Goal: Task Accomplishment & Management: Manage account settings

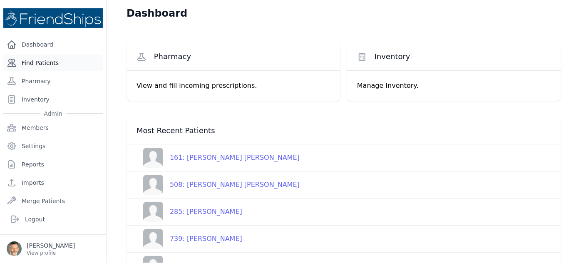
click at [42, 65] on link "Find Patients" at bounding box center [53, 63] width 100 height 17
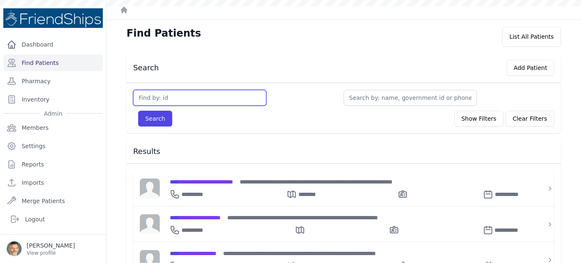
click at [154, 96] on input "text" at bounding box center [199, 98] width 133 height 16
type input "366"
click at [138, 111] on button "Search" at bounding box center [155, 119] width 34 height 16
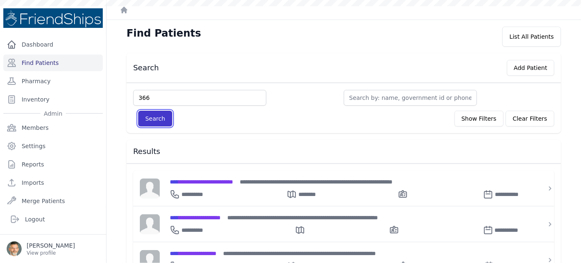
click at [153, 118] on button "Search" at bounding box center [155, 119] width 34 height 16
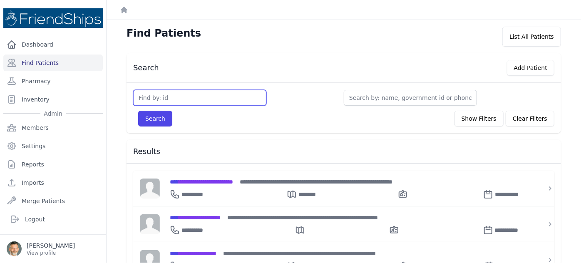
click at [152, 96] on input "text" at bounding box center [199, 98] width 133 height 16
type input "366"
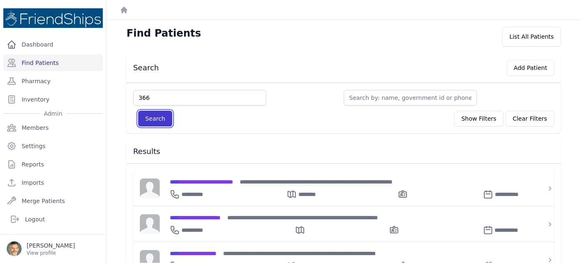
click at [147, 125] on button "Search" at bounding box center [155, 119] width 34 height 16
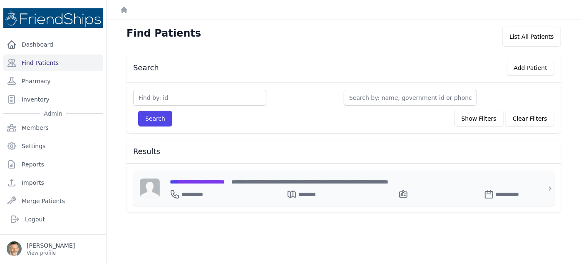
click at [200, 181] on span "**********" at bounding box center [197, 182] width 55 height 6
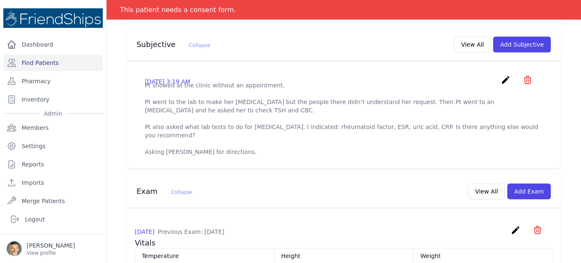
scroll to position [262, 0]
click at [501, 75] on icon "create" at bounding box center [506, 80] width 10 height 10
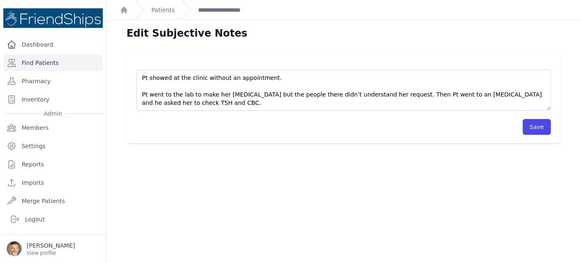
scroll to position [33, 0]
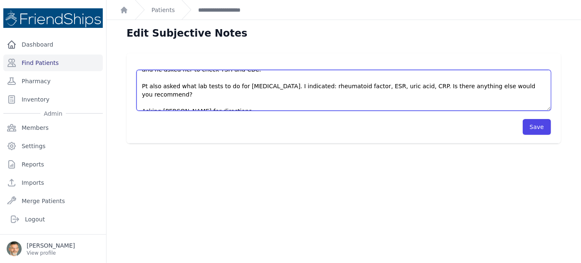
click at [225, 99] on textarea "Pt showed at the clinic without an appointment. Pt went to the lab to make her …" at bounding box center [344, 90] width 415 height 41
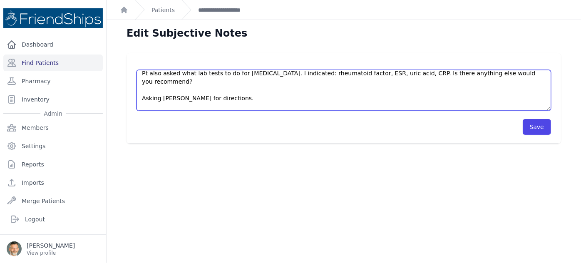
scroll to position [75, 0]
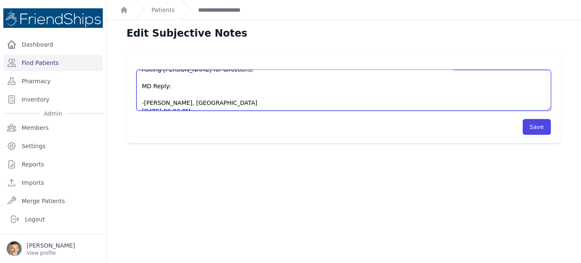
click at [144, 87] on textarea "Pt showed at the clinic without an appointment. Pt went to the lab to make her …" at bounding box center [344, 90] width 415 height 41
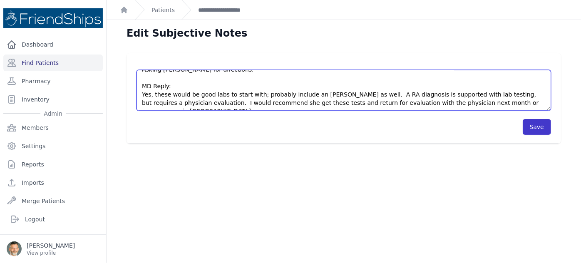
type textarea "Pt showed at the clinic without an appointment. Pt went to the lab to make her …"
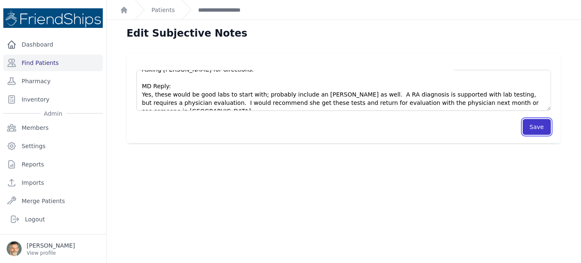
click at [535, 127] on button "Save" at bounding box center [537, 127] width 28 height 16
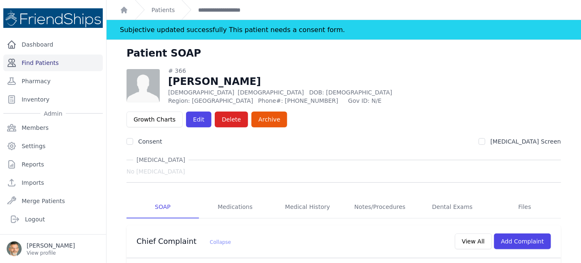
click at [34, 59] on link "Find Patients" at bounding box center [53, 63] width 100 height 17
click at [45, 62] on link "Find Patients" at bounding box center [53, 63] width 100 height 17
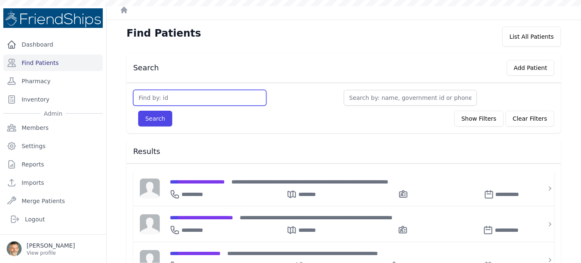
click at [150, 96] on input "text" at bounding box center [199, 98] width 133 height 16
type input "729"
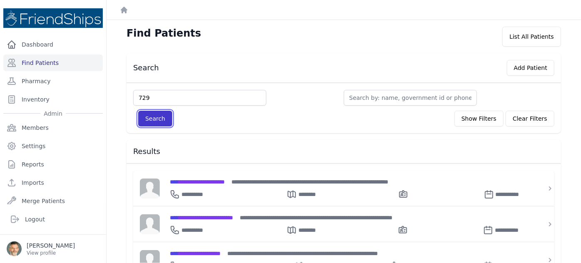
click at [149, 118] on button "Search" at bounding box center [155, 119] width 34 height 16
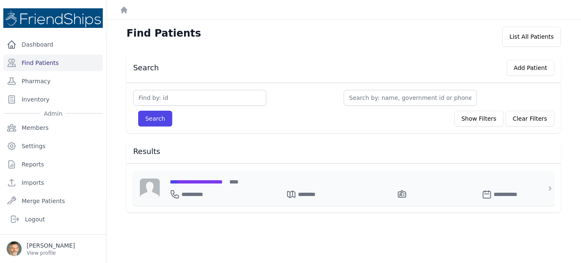
click at [195, 180] on span "**********" at bounding box center [196, 182] width 53 height 6
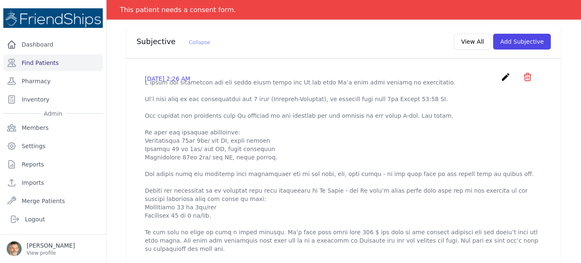
scroll to position [266, 0]
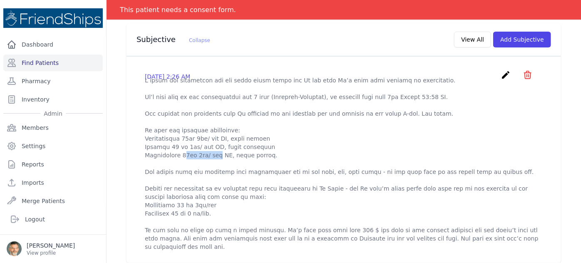
drag, startPoint x: 146, startPoint y: 139, endPoint x: 177, endPoint y: 140, distance: 30.8
click at [177, 140] on p at bounding box center [344, 163] width 398 height 175
copy p "Clopidogrel"
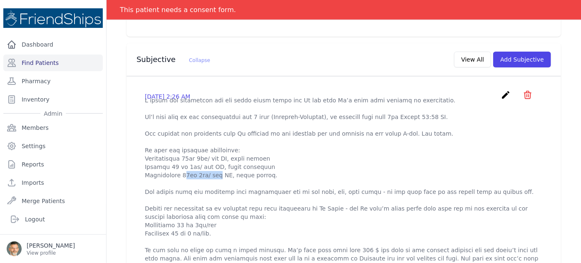
scroll to position [238, 0]
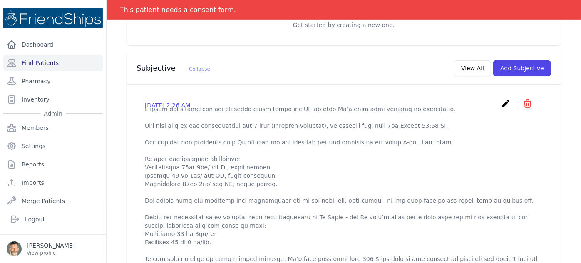
click at [271, 168] on p at bounding box center [344, 192] width 398 height 175
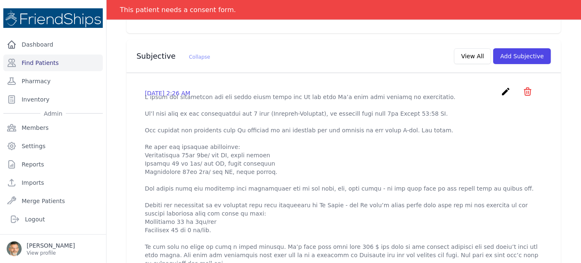
scroll to position [251, 0]
click at [501, 86] on icon "create" at bounding box center [506, 91] width 10 height 10
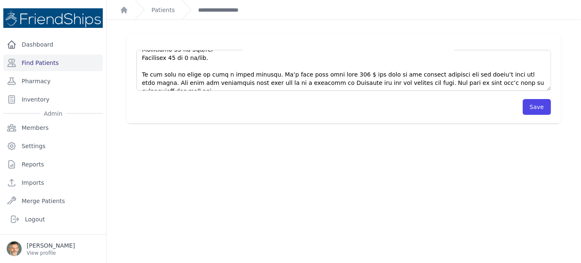
scroll to position [20, 0]
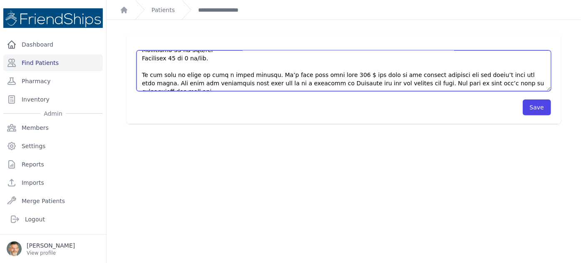
click at [523, 84] on textarea at bounding box center [344, 70] width 415 height 41
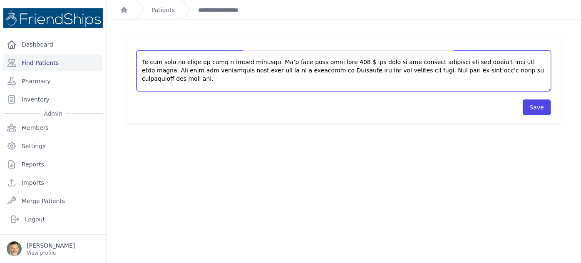
scroll to position [175, 0]
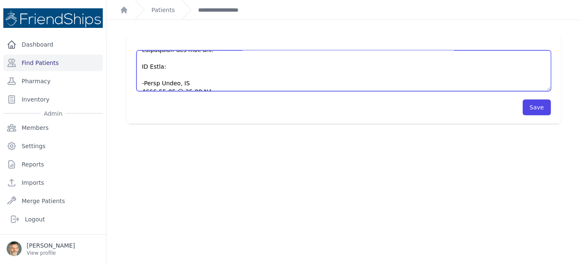
click at [144, 67] on textarea at bounding box center [344, 70] width 415 height 41
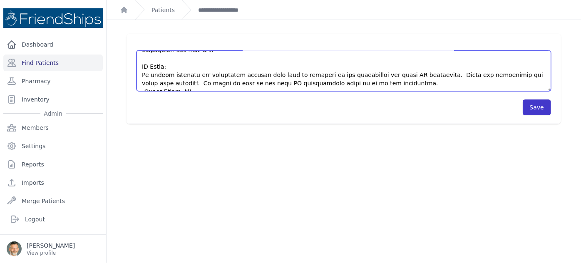
type textarea "I asked the translator and the local nurse about the Pt and then Pt’s wife came…"
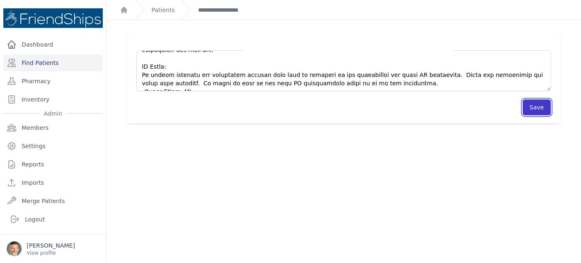
click at [531, 106] on button "Save" at bounding box center [537, 108] width 28 height 16
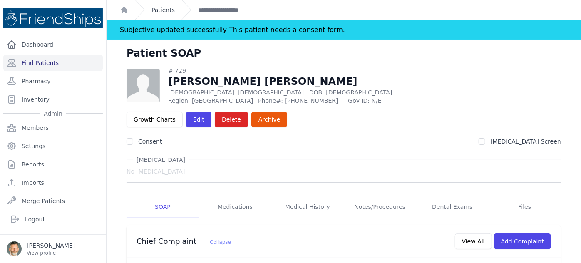
click at [163, 13] on link "Patients" at bounding box center [163, 10] width 23 height 8
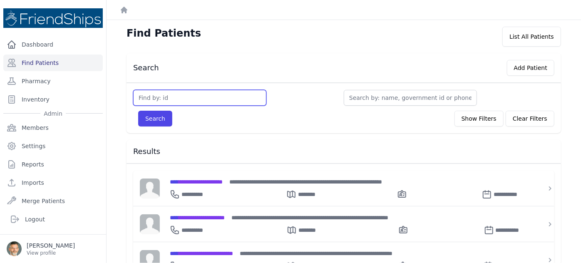
click at [182, 98] on input "text" at bounding box center [199, 98] width 133 height 16
click at [165, 96] on input "text" at bounding box center [199, 98] width 133 height 16
type input "285"
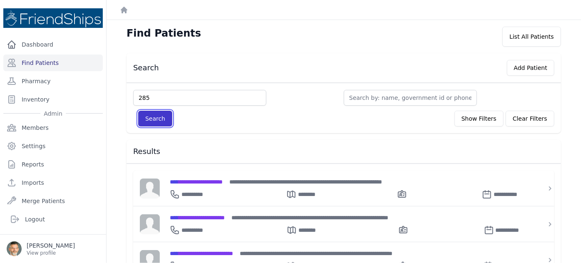
click at [155, 120] on button "Search" at bounding box center [155, 119] width 34 height 16
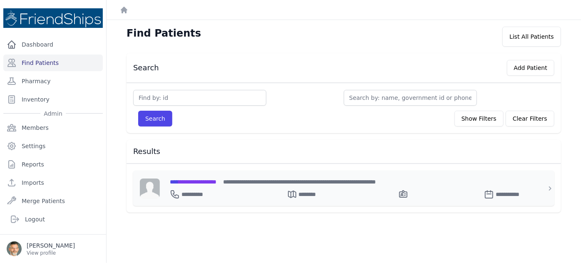
click at [199, 181] on span "**********" at bounding box center [193, 182] width 47 height 6
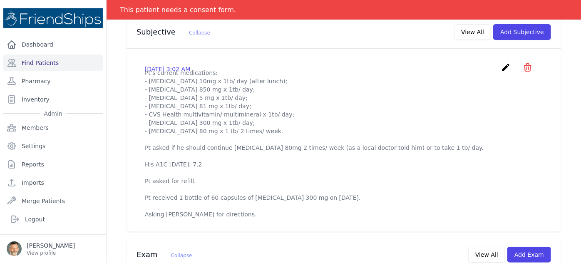
scroll to position [270, 0]
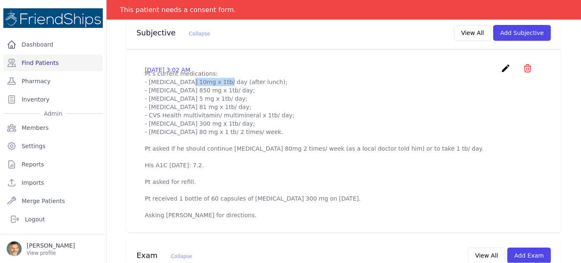
drag, startPoint x: 149, startPoint y: 72, endPoint x: 183, endPoint y: 72, distance: 33.7
click at [183, 72] on p "Pt’s current medications: - Empagliflozin 10mg x 1tb/ day (after lunch); - Metf…" at bounding box center [344, 145] width 398 height 150
copy p "Empagliflozin"
click at [333, 90] on p "Pt’s current medications: - Empagliflozin 10mg x 1tb/ day (after lunch); - Metf…" at bounding box center [344, 145] width 398 height 150
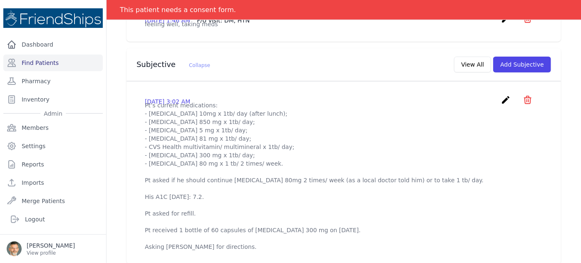
scroll to position [239, 0]
drag, startPoint x: 148, startPoint y: 105, endPoint x: 184, endPoint y: 105, distance: 35.4
click at [184, 105] on p "Pt’s current medications: - Empagliflozin 10mg x 1tb/ day (after lunch); - Metf…" at bounding box center [344, 176] width 398 height 150
copy p "Empagliflozin"
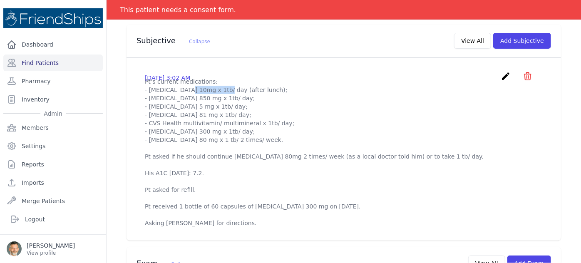
scroll to position [260, 0]
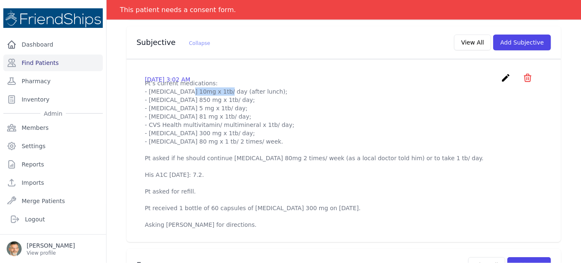
click at [501, 73] on icon "create" at bounding box center [506, 78] width 10 height 10
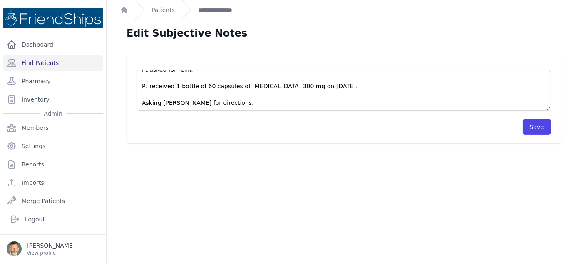
scroll to position [20, 0]
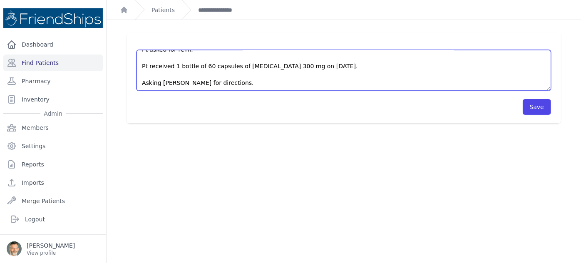
click at [234, 84] on textarea "Pt’s current medications: - Empagliflozin 10mg x 1tb/ day (after lunch); - Metf…" at bounding box center [344, 70] width 415 height 41
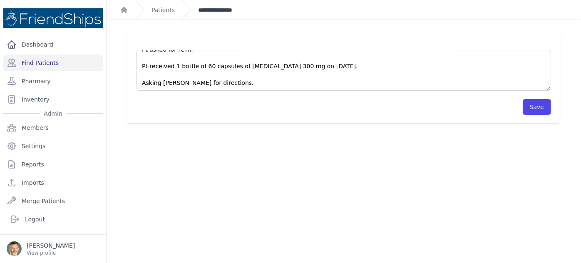
click at [221, 10] on link "**********" at bounding box center [223, 10] width 50 height 8
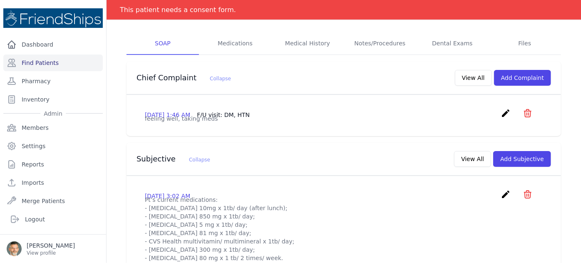
scroll to position [137, 0]
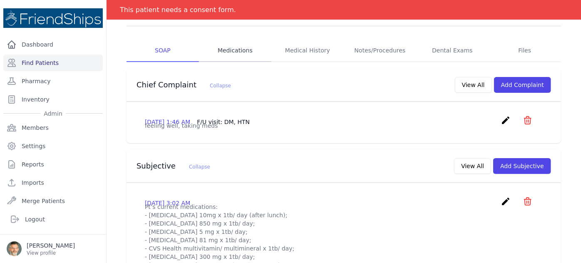
click at [234, 40] on link "Medications" at bounding box center [235, 51] width 72 height 22
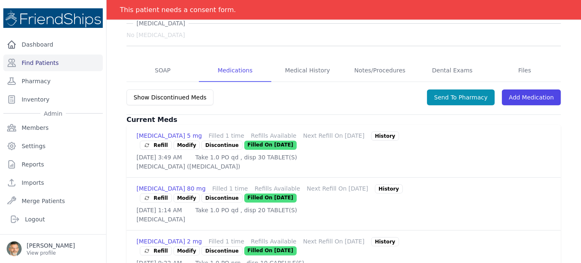
click at [168, 141] on span "Refill" at bounding box center [156, 145] width 25 height 8
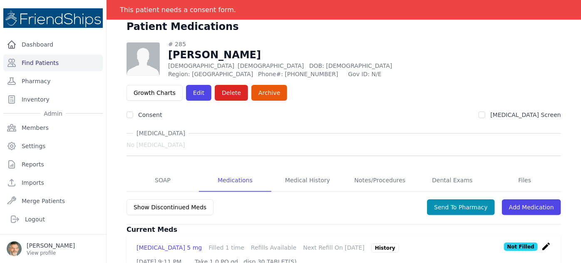
scroll to position [25, 0]
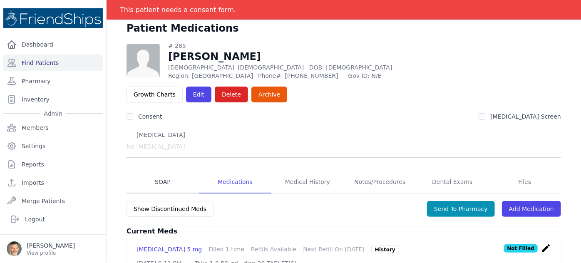
click at [162, 171] on link "SOAP" at bounding box center [163, 182] width 72 height 22
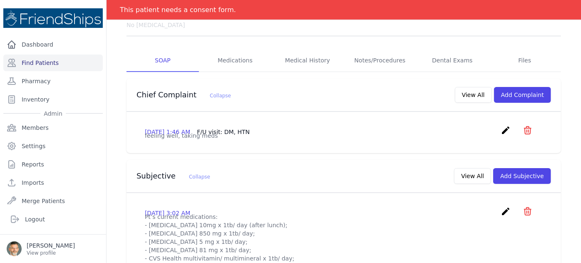
scroll to position [145, 0]
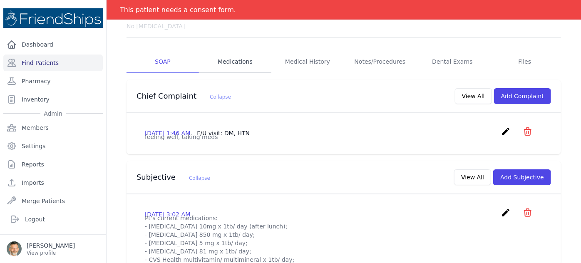
click at [234, 51] on link "Medications" at bounding box center [235, 62] width 72 height 22
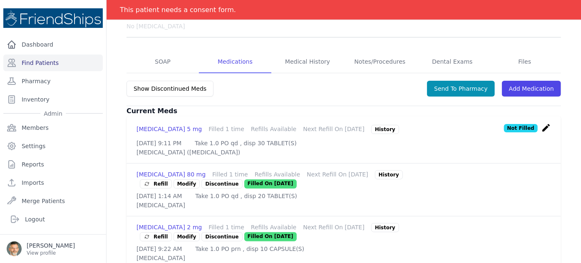
scroll to position [192, 0]
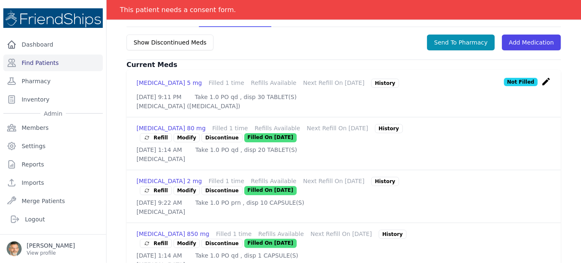
click at [168, 239] on span "Refill" at bounding box center [156, 243] width 25 height 8
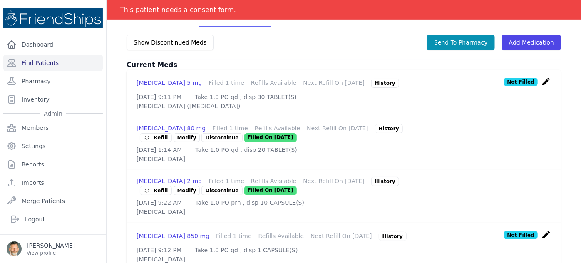
click at [242, 186] on p "Discontinue" at bounding box center [222, 190] width 41 height 9
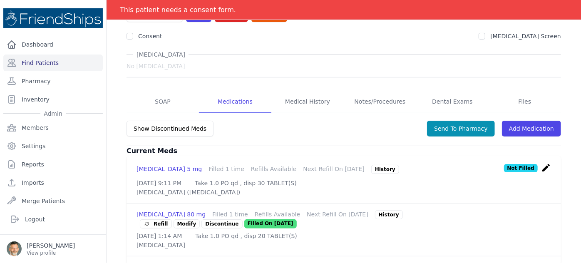
scroll to position [106, 0]
click at [161, 90] on link "SOAP" at bounding box center [163, 101] width 72 height 22
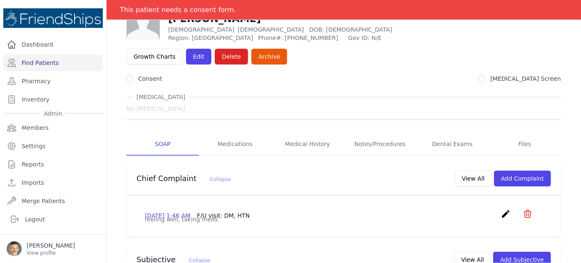
scroll to position [60, 0]
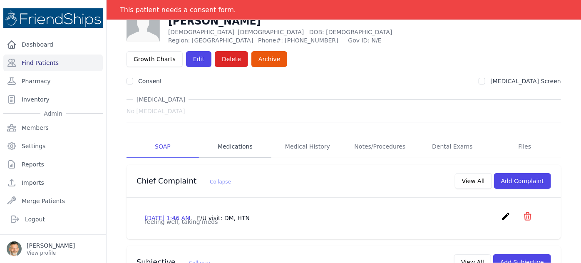
click at [232, 136] on link "Medications" at bounding box center [235, 147] width 72 height 22
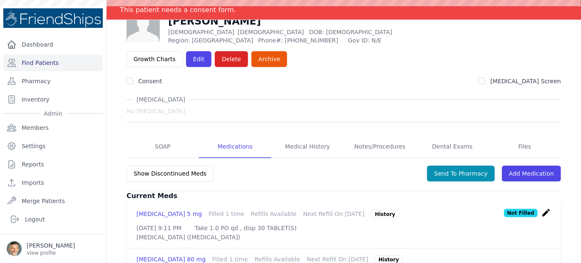
scroll to position [155, 0]
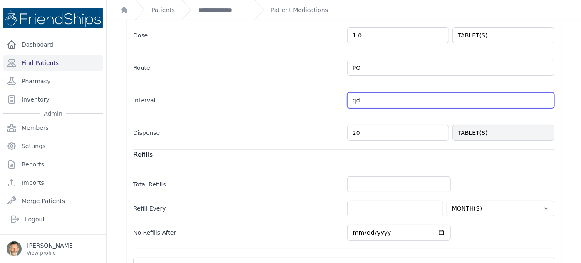
drag, startPoint x: 363, startPoint y: 96, endPoint x: 294, endPoint y: 100, distance: 69.7
click at [294, 100] on div "Interval qd Every Day Twice Daily 3 Times Daily 4 Times Daily as needed Every M…" at bounding box center [343, 96] width 421 height 24
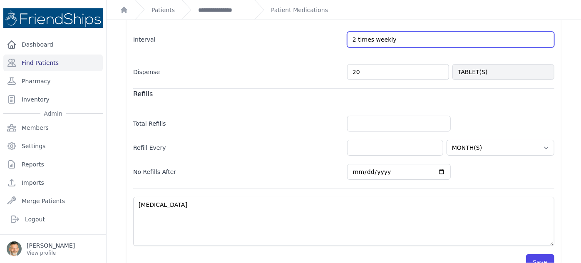
scroll to position [234, 0]
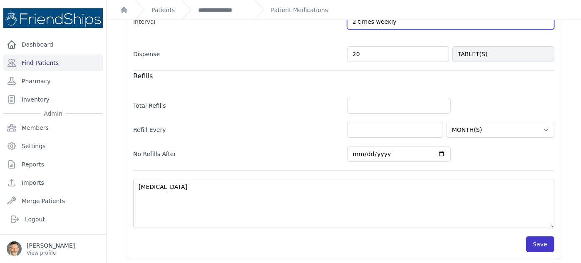
type input "2 times weekly"
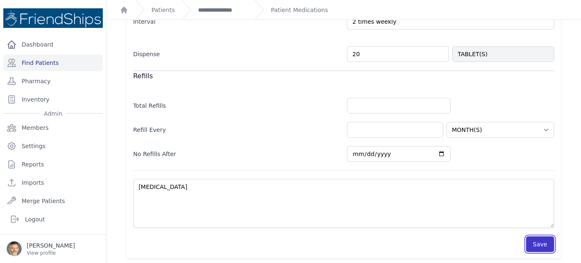
click at [534, 241] on button "Save" at bounding box center [540, 244] width 28 height 16
select select "MONTH(S)"
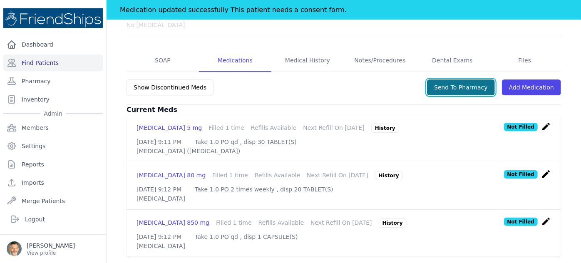
click at [460, 80] on button "Send To Pharmacy" at bounding box center [461, 88] width 68 height 16
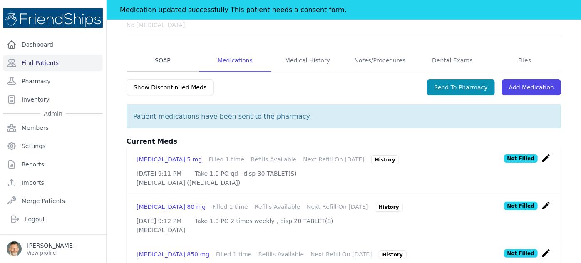
click at [167, 50] on link "SOAP" at bounding box center [163, 61] width 72 height 22
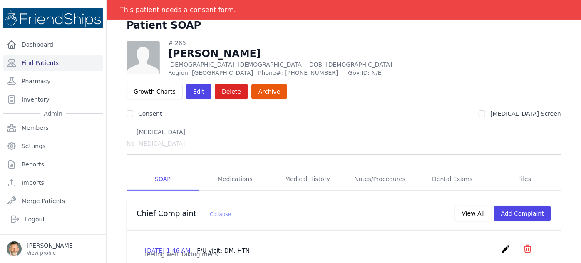
scroll to position [27, 0]
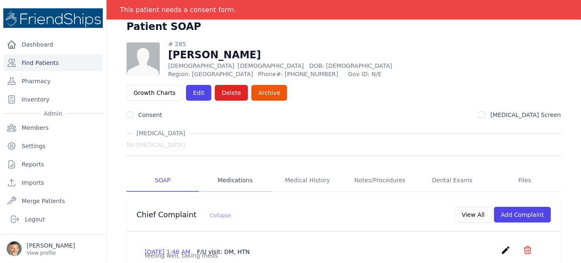
click at [229, 169] on link "Medications" at bounding box center [235, 180] width 72 height 22
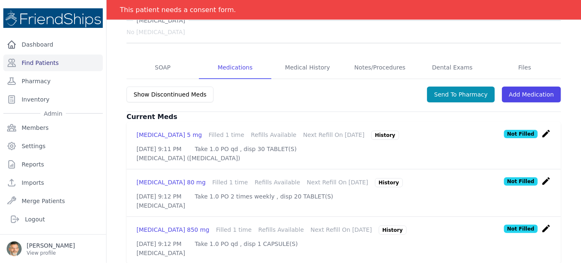
scroll to position [139, 0]
click at [543, 224] on icon "create" at bounding box center [546, 229] width 10 height 10
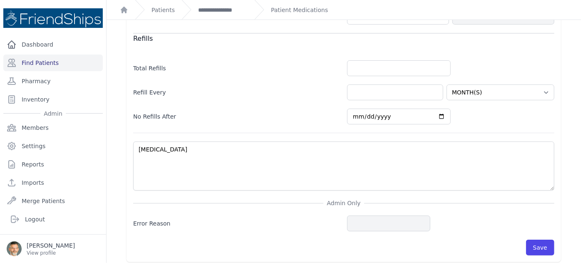
scroll to position [272, 0]
click at [537, 246] on button "Save" at bounding box center [540, 247] width 28 height 16
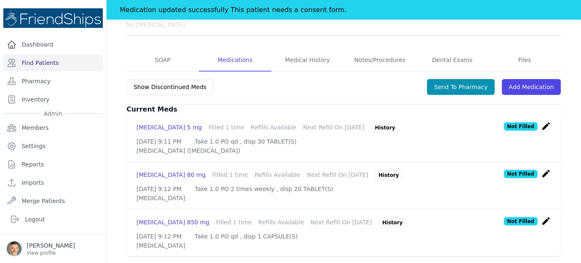
scroll to position [147, 0]
click at [230, 50] on link "Medications" at bounding box center [235, 61] width 72 height 22
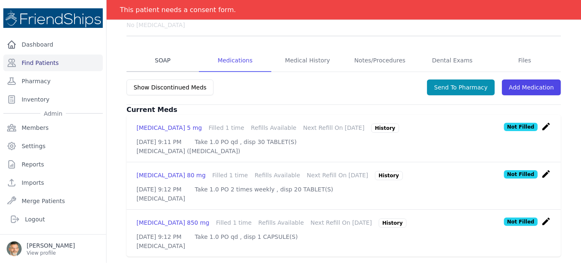
click at [160, 50] on link "SOAP" at bounding box center [163, 61] width 72 height 22
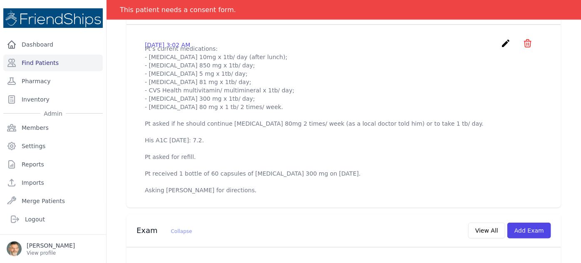
scroll to position [315, 0]
click at [501, 38] on icon "create" at bounding box center [506, 43] width 10 height 10
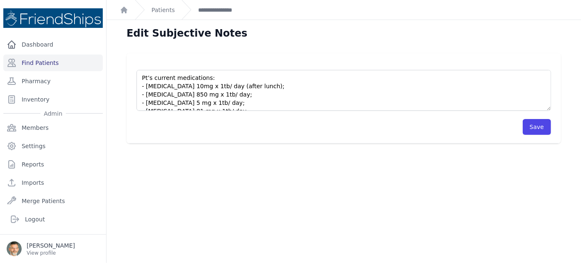
scroll to position [117, 0]
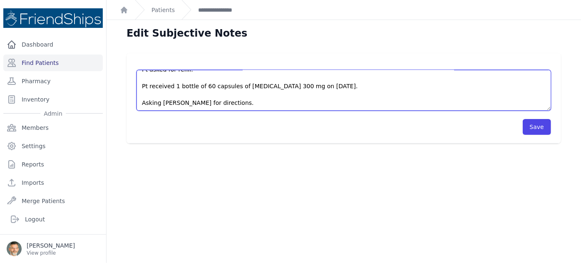
click at [240, 101] on textarea "Pt’s current medications: - Empagliflozin 10mg x 1tb/ day (after lunch); - Metf…" at bounding box center [344, 90] width 415 height 41
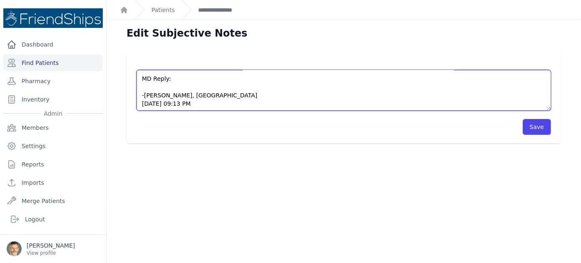
scroll to position [158, 0]
click at [144, 88] on textarea "Pt’s current medications: - Empagliflozin 10mg x 1tb/ day (after lunch); - Metf…" at bounding box center [344, 90] width 415 height 41
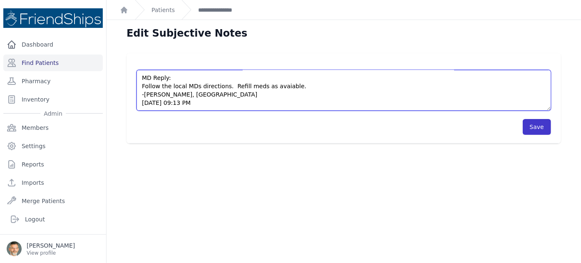
type textarea "Pt’s current medications: - Empagliflozin 10mg x 1tb/ day (after lunch); - Metf…"
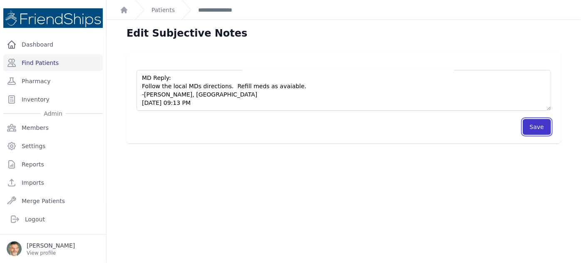
click at [533, 128] on button "Save" at bounding box center [537, 127] width 28 height 16
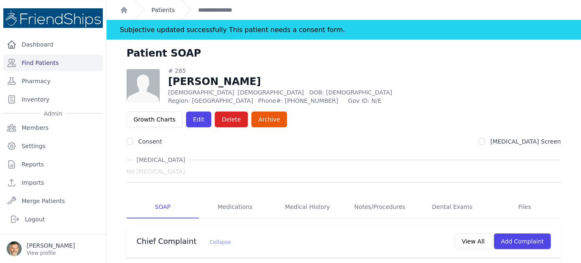
click at [160, 7] on link "Patients" at bounding box center [163, 10] width 23 height 8
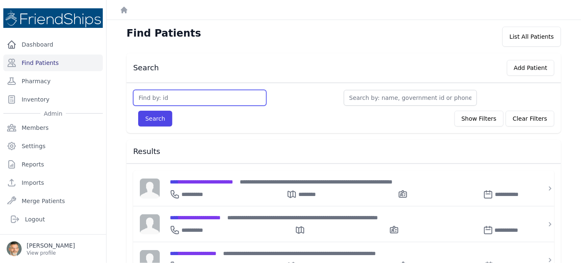
click at [152, 96] on input "text" at bounding box center [199, 98] width 133 height 16
type input "285"
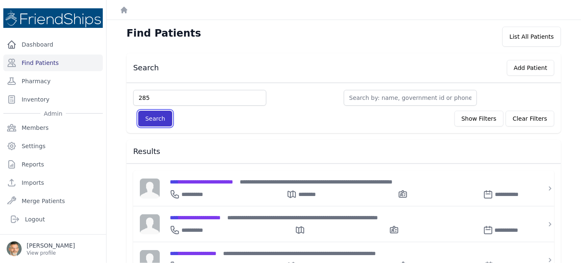
click at [149, 118] on button "Search" at bounding box center [155, 119] width 34 height 16
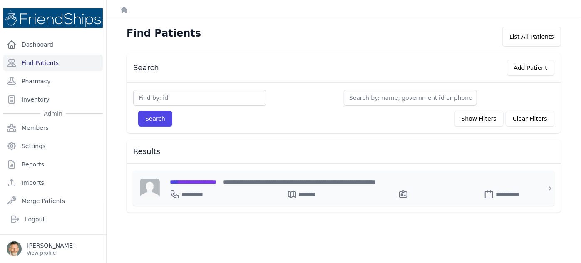
click at [198, 179] on span "**********" at bounding box center [193, 182] width 47 height 6
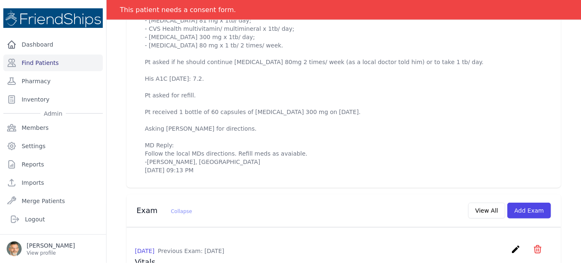
scroll to position [357, 0]
click at [37, 60] on link "Find Patients" at bounding box center [53, 63] width 100 height 17
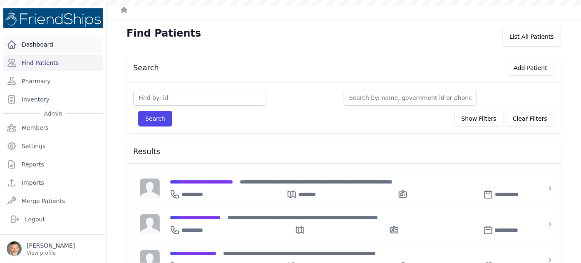
click at [37, 44] on link "Dashboard" at bounding box center [53, 44] width 100 height 17
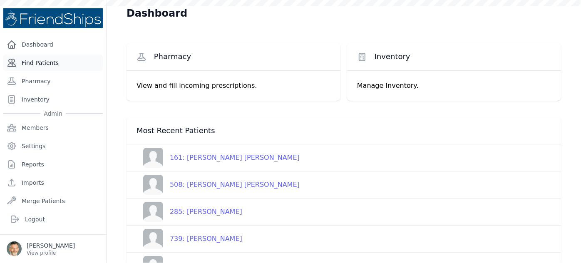
click at [36, 66] on link "Find Patients" at bounding box center [53, 63] width 100 height 17
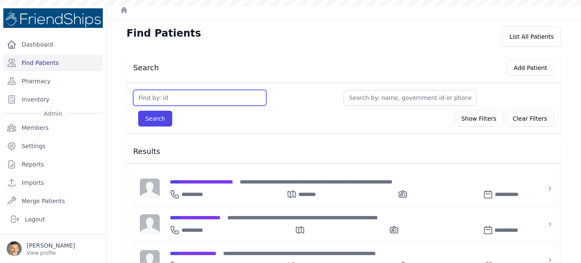
click at [147, 95] on input "text" at bounding box center [199, 98] width 133 height 16
type input "7"
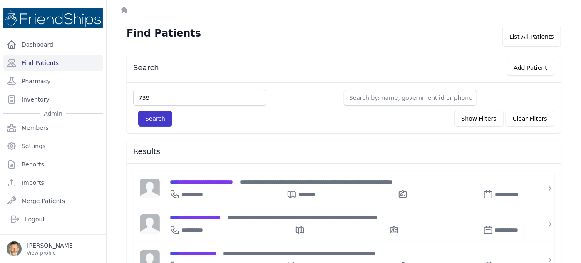
type input "739"
click at [147, 119] on button "Search" at bounding box center [155, 119] width 34 height 16
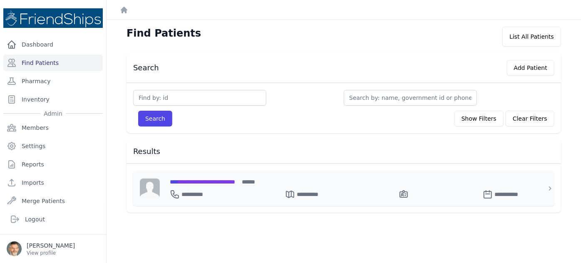
click at [212, 179] on span "**********" at bounding box center [202, 182] width 65 height 6
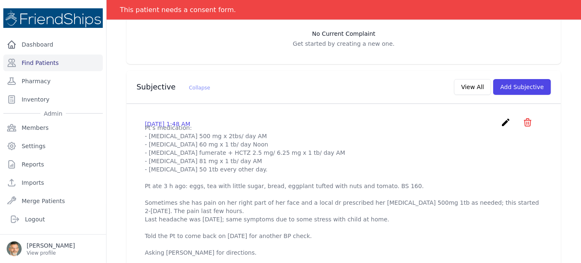
scroll to position [219, 0]
drag, startPoint x: 149, startPoint y: 128, endPoint x: 175, endPoint y: 128, distance: 26.2
click at [175, 128] on p "Pt’s medication: - [MEDICAL_DATA] 500 mg x 2tbs/ day AM - [MEDICAL_DATA] 60 mg …" at bounding box center [344, 189] width 398 height 133
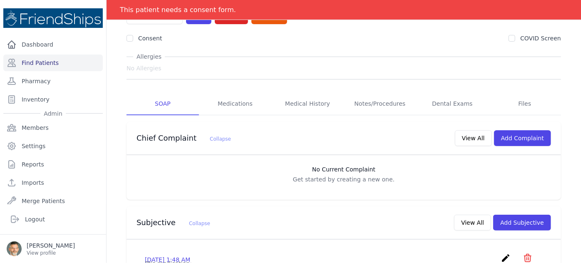
scroll to position [83, 0]
click at [237, 93] on link "Medications" at bounding box center [235, 104] width 72 height 22
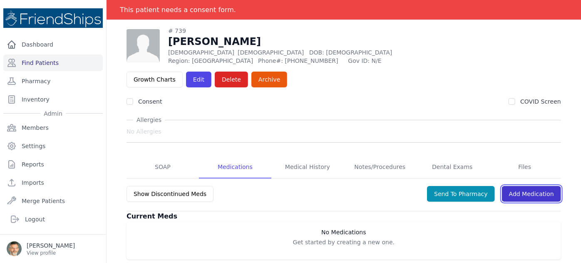
click at [526, 186] on link "Add Medication" at bounding box center [531, 194] width 59 height 16
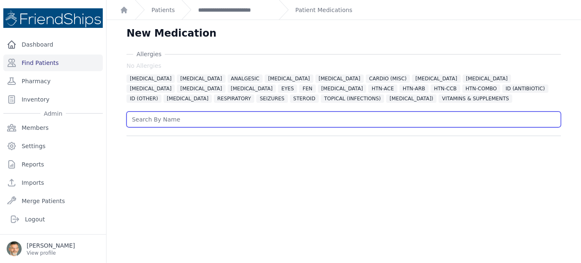
click at [162, 119] on input "text" at bounding box center [344, 120] width 435 height 16
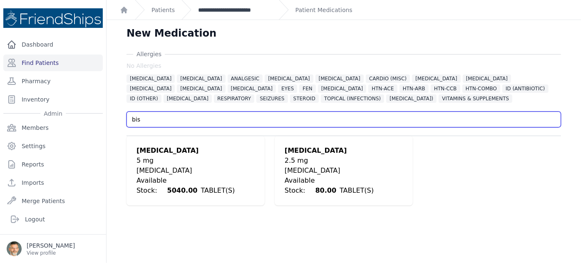
type input "bis"
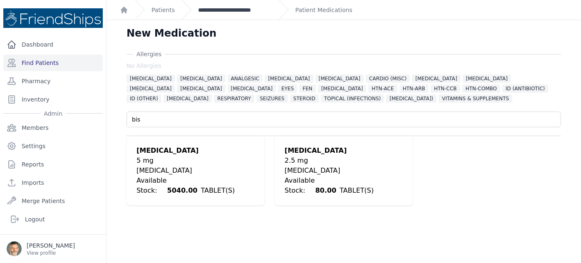
click at [220, 8] on link "**********" at bounding box center [235, 10] width 74 height 8
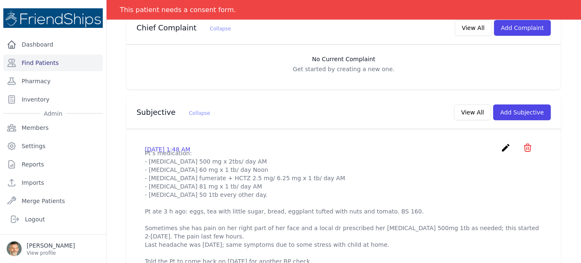
scroll to position [194, 0]
click at [286, 212] on p "Pt’s medication: - [MEDICAL_DATA] 500 mg x 2tbs/ day AM - [MEDICAL_DATA] 60 mg …" at bounding box center [344, 215] width 398 height 133
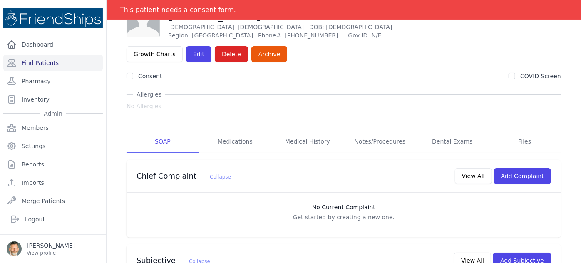
scroll to position [0, 0]
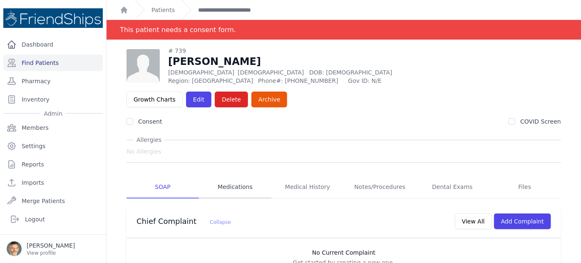
click at [237, 176] on link "Medications" at bounding box center [235, 187] width 72 height 22
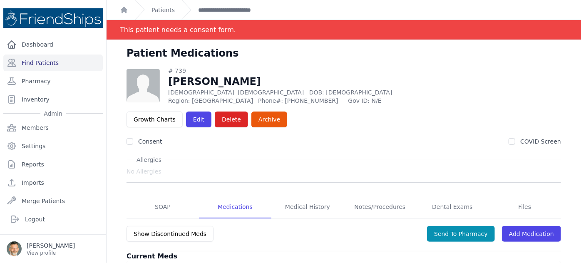
scroll to position [40, 0]
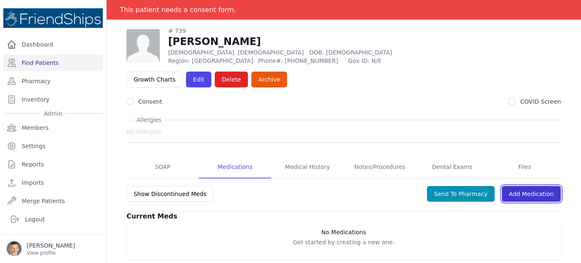
click at [516, 186] on link "Add Medication" at bounding box center [531, 194] width 59 height 16
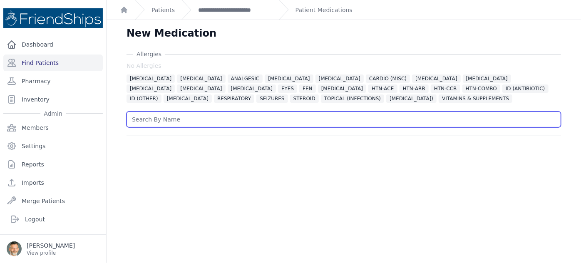
click at [160, 119] on input "text" at bounding box center [344, 120] width 435 height 16
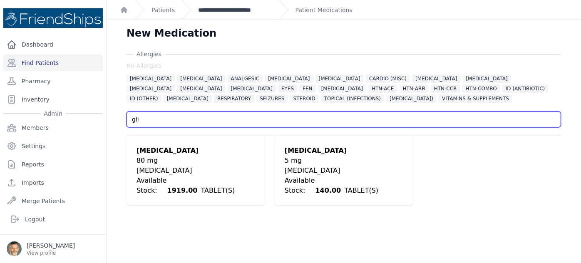
type input "gli"
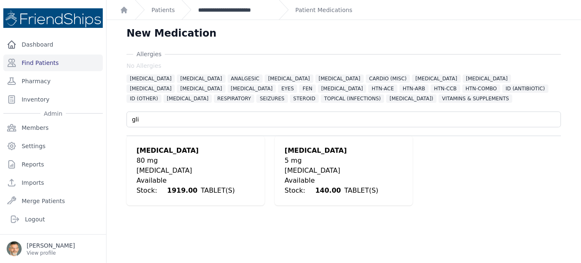
click at [226, 12] on link "**********" at bounding box center [235, 10] width 74 height 8
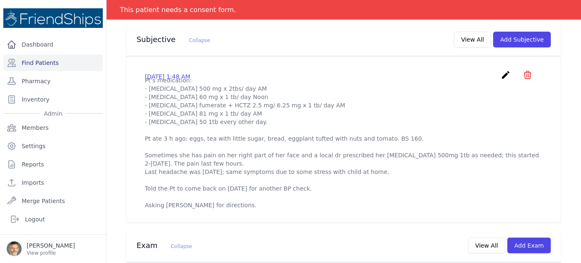
scroll to position [266, 0]
drag, startPoint x: 171, startPoint y: 82, endPoint x: 144, endPoint y: 81, distance: 27.5
click at [144, 81] on div "[DATE] 1:48 AM create ​ Are you sure? This action cannot be undone! Confirm Can…" at bounding box center [344, 139] width 418 height 153
drag, startPoint x: 174, startPoint y: 81, endPoint x: 149, endPoint y: 80, distance: 25.0
click at [149, 80] on p "Pt’s medication: - [MEDICAL_DATA] 500 mg x 2tbs/ day AM - [MEDICAL_DATA] 60 mg …" at bounding box center [344, 142] width 398 height 133
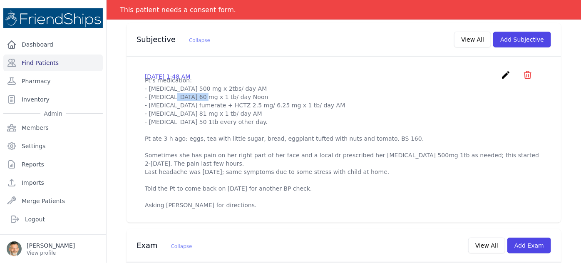
copy p "[MEDICAL_DATA]"
click at [501, 70] on icon "create" at bounding box center [506, 75] width 10 height 10
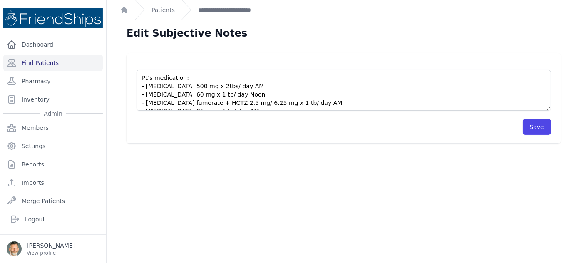
scroll to position [100, 0]
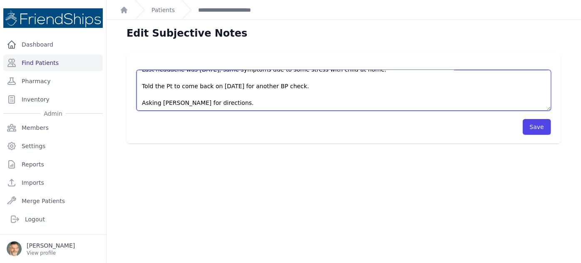
click at [235, 103] on textarea "Pt’s medication: - [MEDICAL_DATA] 500 mg x 2tbs/ day AM - [MEDICAL_DATA] 60 mg …" at bounding box center [344, 90] width 415 height 41
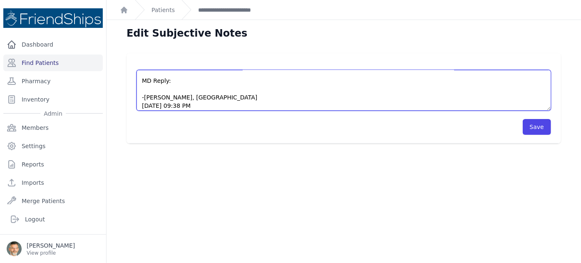
scroll to position [142, 0]
click at [146, 88] on textarea "Pt’s medication: - [MEDICAL_DATA] 500 mg x 2tbs/ day AM - [MEDICAL_DATA] 60 mg …" at bounding box center [344, 90] width 415 height 41
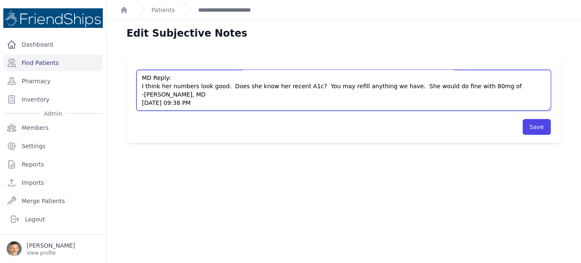
paste textarea "[MEDICAL_DATA]"
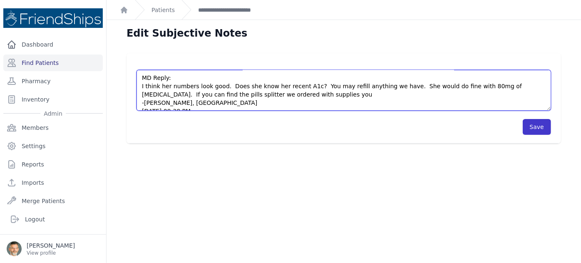
type textarea "Pt’s medication: - [MEDICAL_DATA] 500 mg x 2tbs/ day AM - [MEDICAL_DATA] 60 mg …"
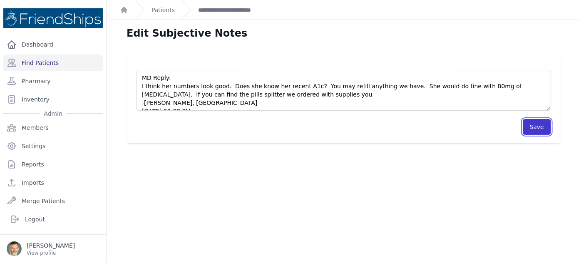
click at [532, 126] on button "Save" at bounding box center [537, 127] width 28 height 16
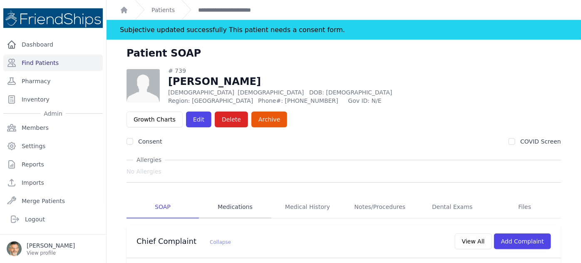
click at [232, 196] on link "Medications" at bounding box center [235, 207] width 72 height 22
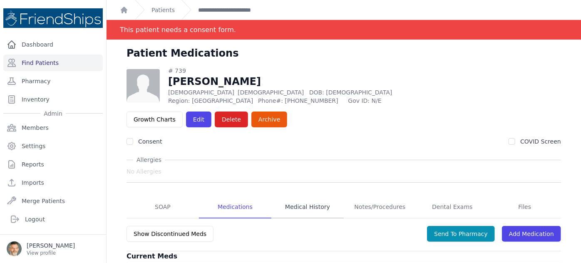
scroll to position [40, 0]
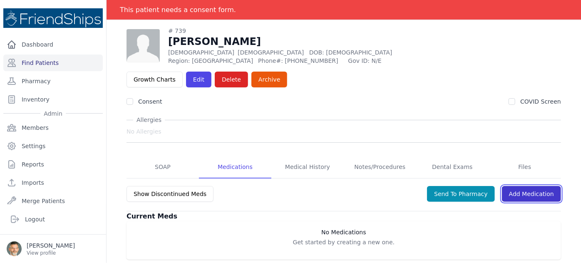
click at [527, 186] on link "Add Medication" at bounding box center [531, 194] width 59 height 16
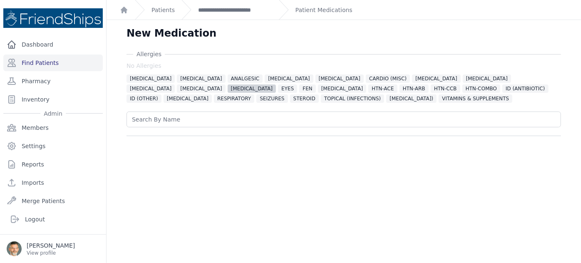
click at [276, 85] on span "[MEDICAL_DATA]" at bounding box center [252, 89] width 48 height 8
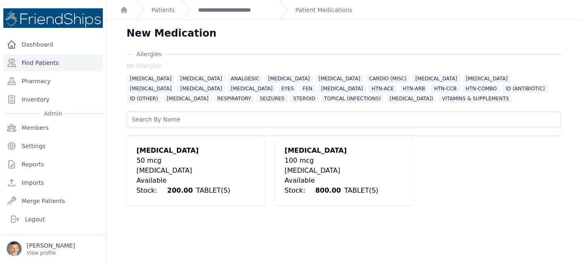
click at [159, 169] on div "[MEDICAL_DATA]" at bounding box center [196, 171] width 118 height 10
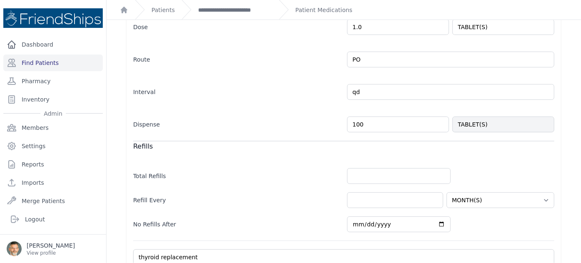
scroll to position [330, 0]
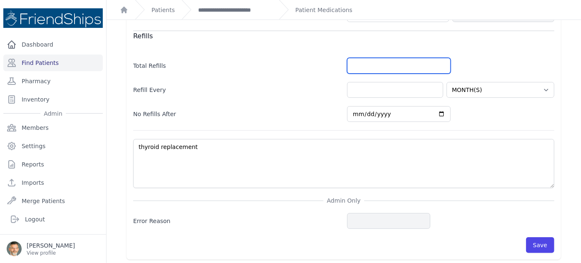
click at [364, 66] on input "number" at bounding box center [399, 66] width 104 height 16
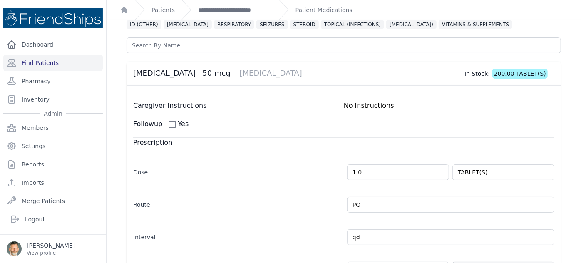
scroll to position [74, 0]
click at [227, 8] on link "**********" at bounding box center [235, 10] width 74 height 8
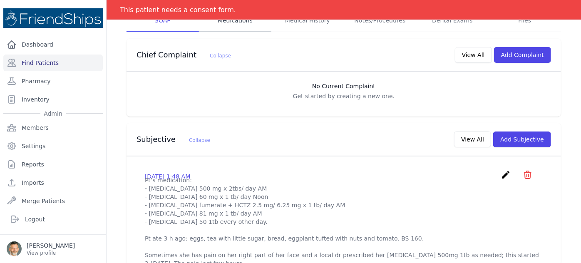
scroll to position [71, 0]
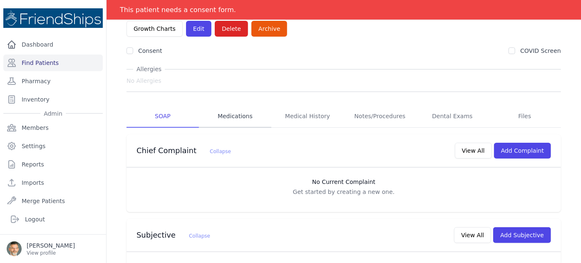
click at [229, 105] on link "Medications" at bounding box center [235, 116] width 72 height 22
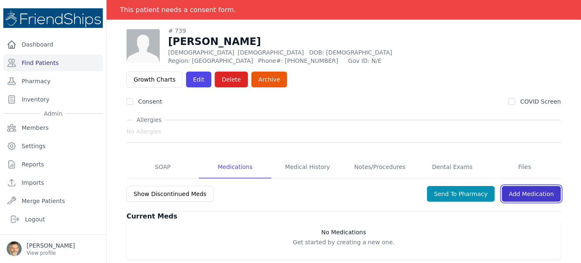
click at [538, 186] on link "Add Medication" at bounding box center [531, 194] width 59 height 16
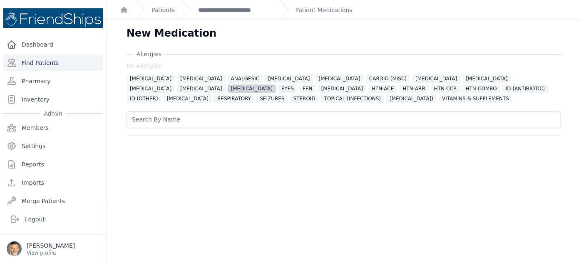
click at [276, 85] on span "[MEDICAL_DATA]" at bounding box center [252, 89] width 48 height 8
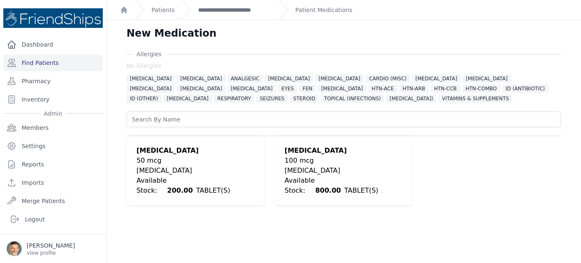
click at [180, 169] on div "[MEDICAL_DATA]" at bounding box center [196, 171] width 118 height 10
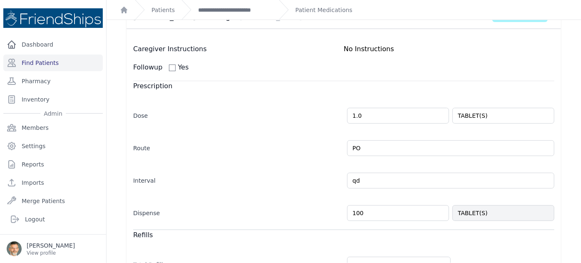
scroll to position [132, 0]
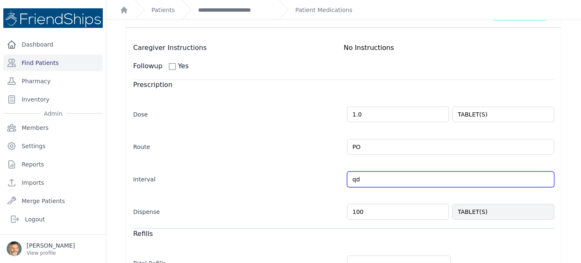
click at [364, 177] on input "qd" at bounding box center [450, 180] width 207 height 16
type input "qod"
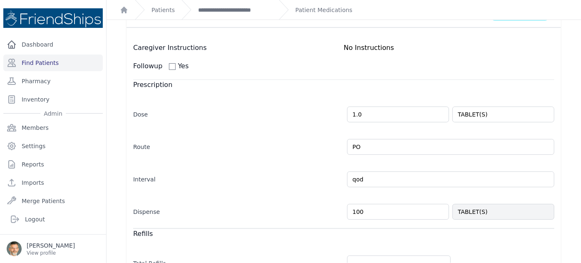
select select "MONTH(S)"
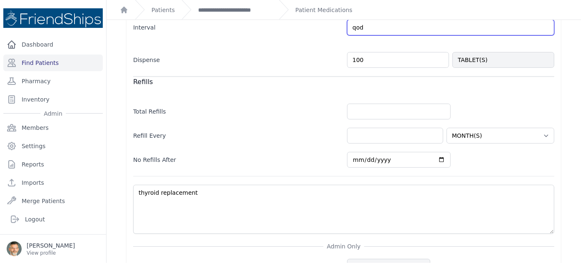
scroll to position [330, 0]
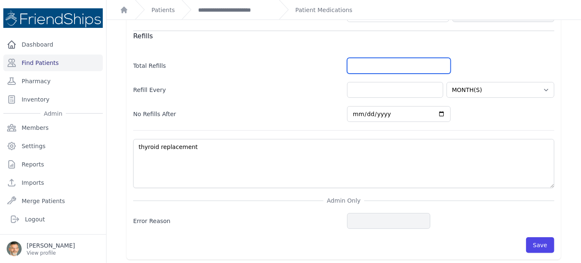
click at [360, 67] on input "number" at bounding box center [399, 66] width 104 height 16
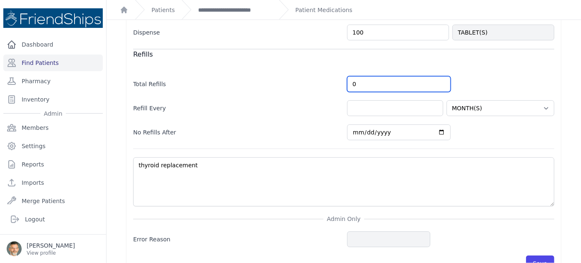
scroll to position [313, 0]
type input "0"
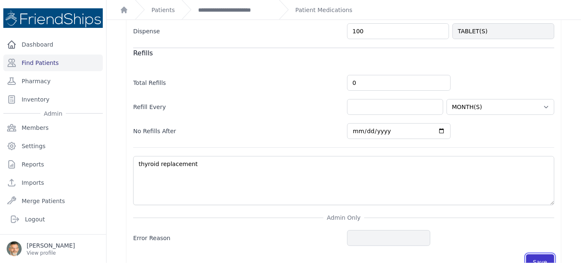
click at [533, 257] on button "Save" at bounding box center [540, 262] width 28 height 16
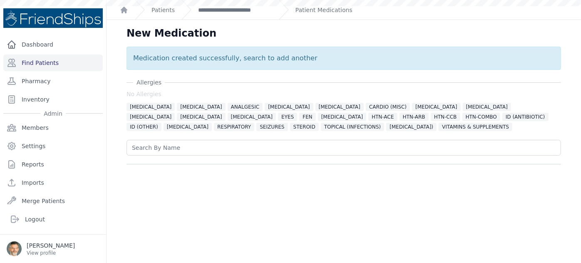
scroll to position [0, 0]
click at [463, 106] on span "[MEDICAL_DATA]" at bounding box center [487, 107] width 48 height 8
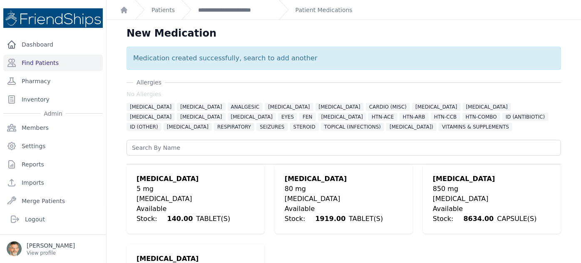
click at [314, 188] on div "80 mg" at bounding box center [344, 189] width 118 height 10
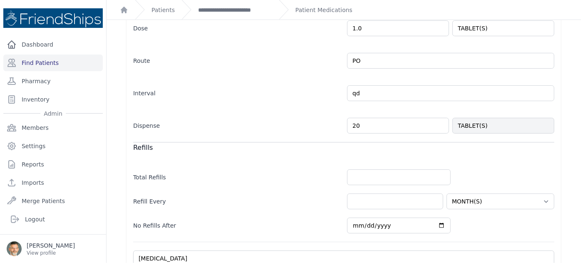
scroll to position [219, 0]
drag, startPoint x: 363, startPoint y: 125, endPoint x: 294, endPoint y: 129, distance: 68.8
click at [294, 129] on div "Dispense 20 TABLET(S)" at bounding box center [343, 121] width 421 height 24
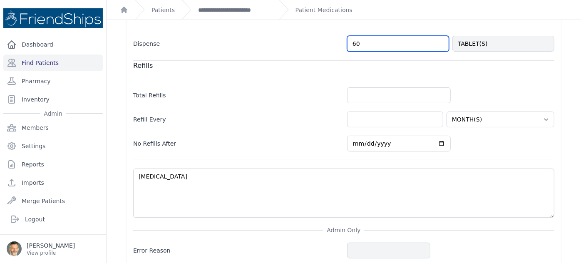
type input "60"
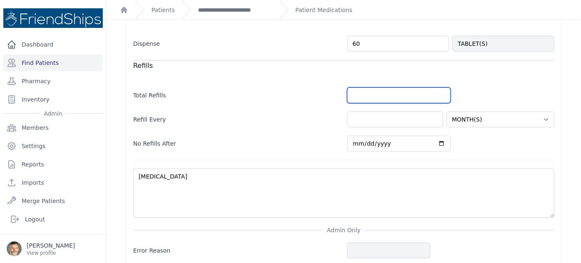
select select "MONTH(S)"
click at [360, 94] on input "number" at bounding box center [399, 95] width 104 height 16
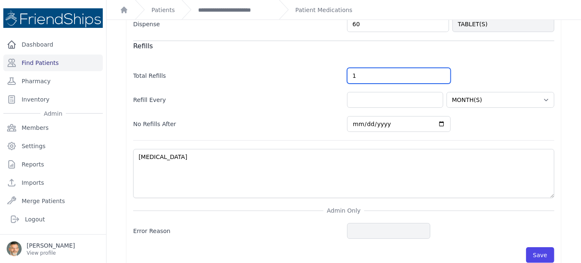
scroll to position [330, 0]
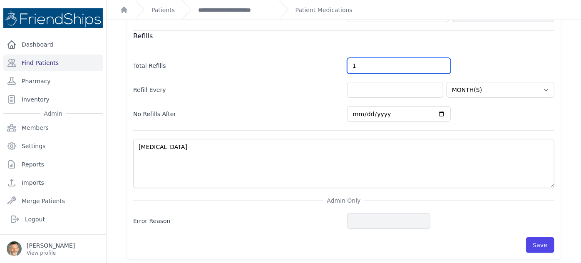
type input "1"
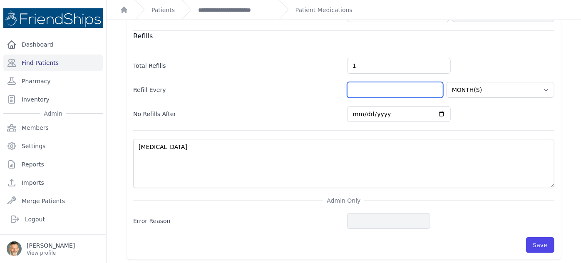
select select "MONTH(S)"
click at [353, 89] on input "number" at bounding box center [395, 90] width 96 height 16
type input "1"
type input "2"
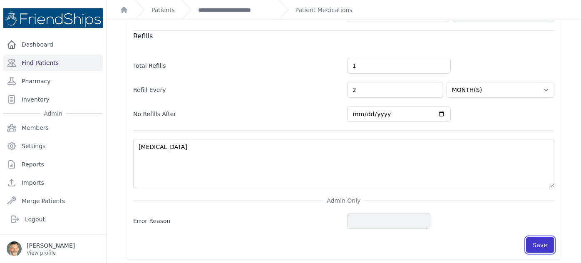
click at [533, 242] on button "Save" at bounding box center [540, 245] width 28 height 16
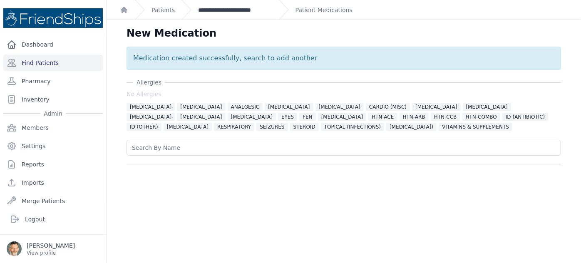
click at [239, 13] on link "**********" at bounding box center [235, 10] width 74 height 8
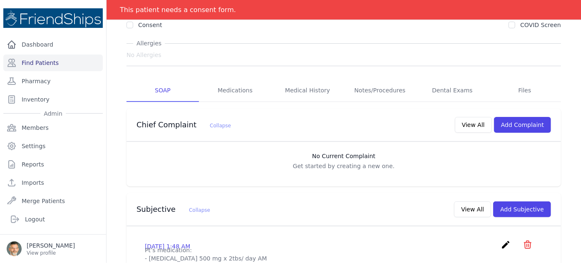
scroll to position [95, 0]
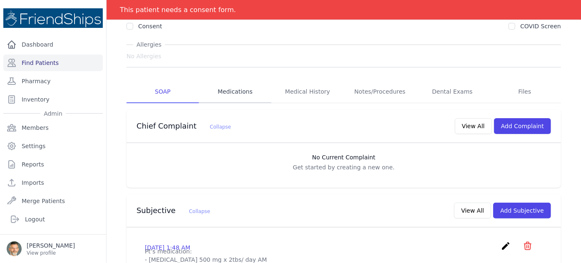
click at [232, 81] on link "Medications" at bounding box center [235, 92] width 72 height 22
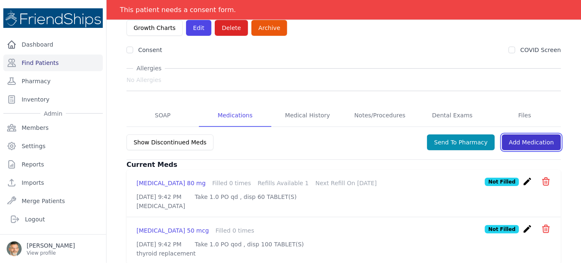
click at [520, 134] on link "Add Medication" at bounding box center [531, 142] width 59 height 16
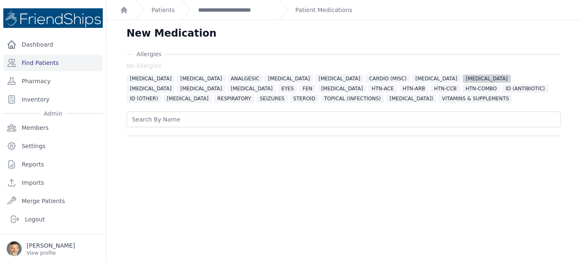
click at [463, 78] on span "[MEDICAL_DATA]" at bounding box center [487, 79] width 48 height 8
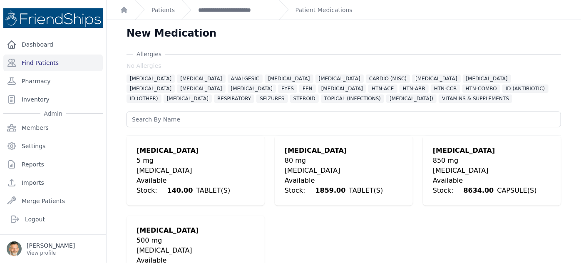
scroll to position [20, 0]
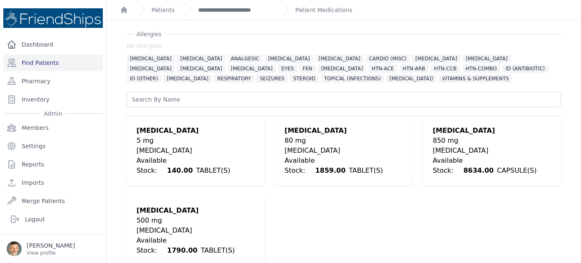
click at [189, 222] on div "500 mg" at bounding box center [196, 221] width 118 height 10
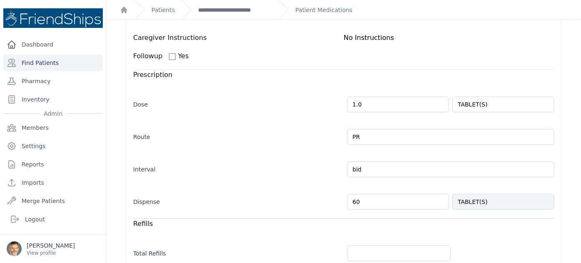
scroll to position [142, 0]
click at [365, 105] on input "1.0" at bounding box center [398, 104] width 102 height 16
type input "1"
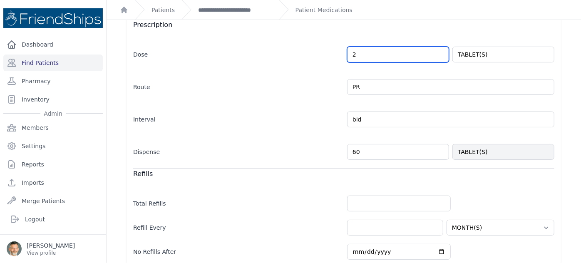
scroll to position [192, 0]
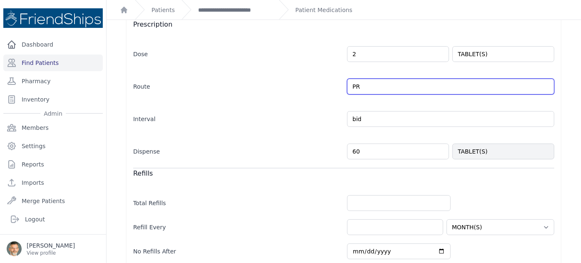
click at [361, 87] on input "PR" at bounding box center [450, 87] width 207 height 16
type input "2.0"
select select "MONTH(S)"
click at [361, 87] on input "PR" at bounding box center [450, 87] width 207 height 16
click at [361, 87] on input "Pp" at bounding box center [450, 87] width 207 height 16
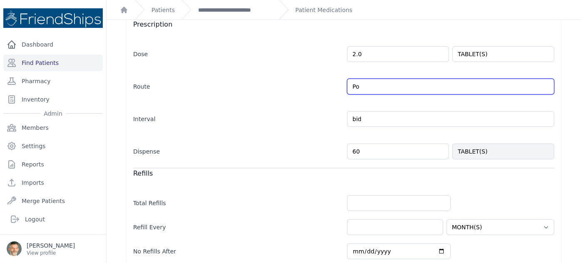
type input "PO"
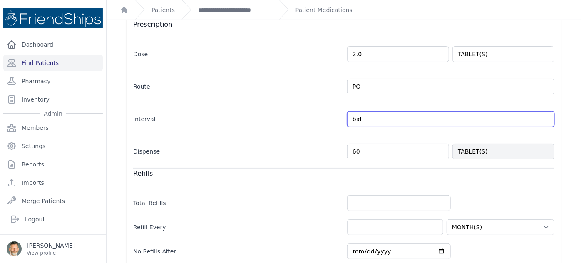
select select "MONTH(S)"
click at [365, 121] on input "bid" at bounding box center [450, 119] width 207 height 16
drag, startPoint x: 365, startPoint y: 121, endPoint x: 325, endPoint y: 118, distance: 40.5
click at [325, 118] on div "Interval bid Every Day Twice Daily 3 Times Daily 4 Times Daily as needed Every …" at bounding box center [343, 115] width 421 height 24
type input "qd"
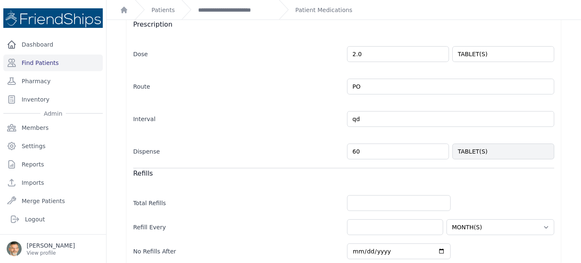
click at [292, 142] on div "Dispense 60 TABLET(S)" at bounding box center [343, 147] width 421 height 24
select select "MONTH(S)"
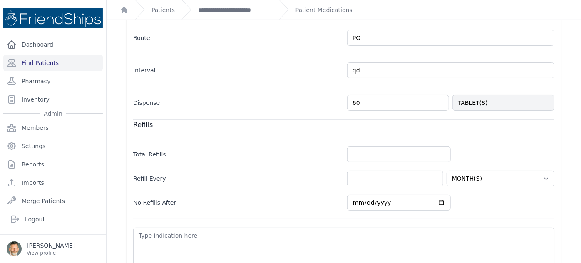
scroll to position [241, 0]
drag, startPoint x: 358, startPoint y: 102, endPoint x: 306, endPoint y: 95, distance: 52.0
click at [306, 95] on div "Dispense 60 TABLET(S)" at bounding box center [343, 99] width 421 height 24
type input "5"
type input "0"
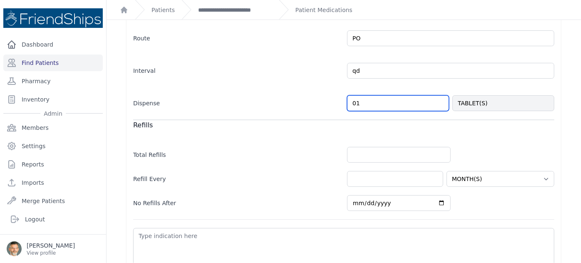
type input "0"
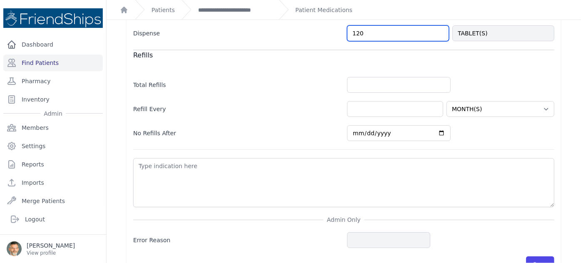
type input "120"
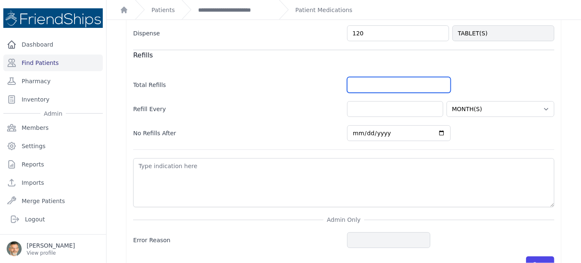
select select "MONTH(S)"
click at [367, 84] on input "number" at bounding box center [399, 85] width 104 height 16
type input "1"
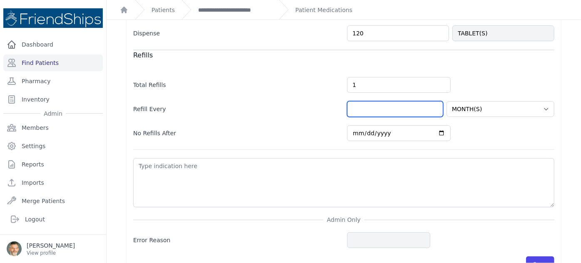
click at [361, 107] on input "number" at bounding box center [395, 109] width 96 height 16
select select "MONTH(S)"
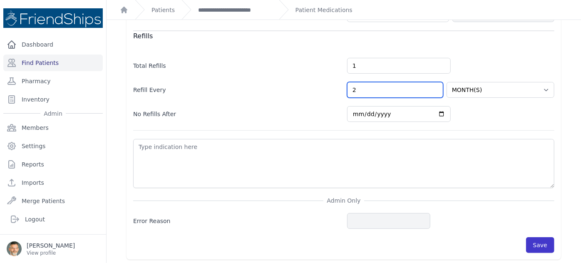
type input "2"
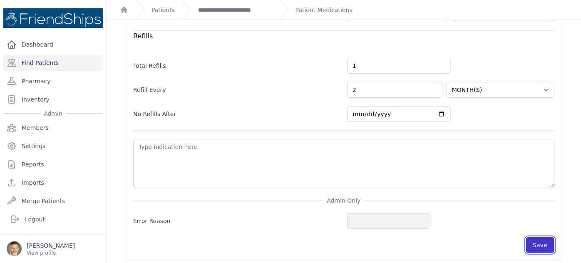
click at [538, 245] on button "Save" at bounding box center [540, 245] width 28 height 16
select select "MONTH(S)"
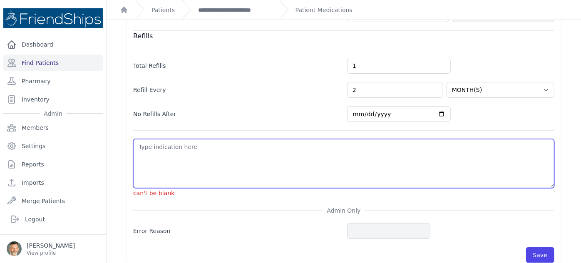
click at [239, 147] on textarea at bounding box center [343, 163] width 421 height 49
type textarea "d"
select select "MONTH(S)"
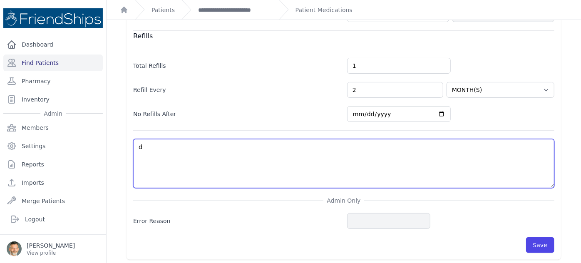
type textarea "di"
select select "MONTH(S)"
type textarea "dia"
select select "MONTH(S)"
type textarea "diabe"
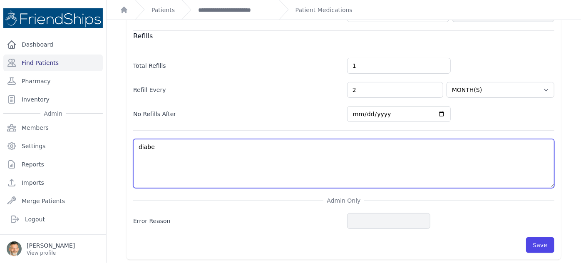
select select "MONTH(S)"
type textarea "diabete"
select select "MONTH(S)"
type textarea "[MEDICAL_DATA]"
select select "MONTH(S)"
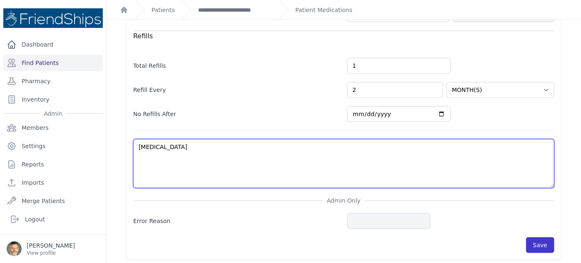
type textarea "[MEDICAL_DATA]"
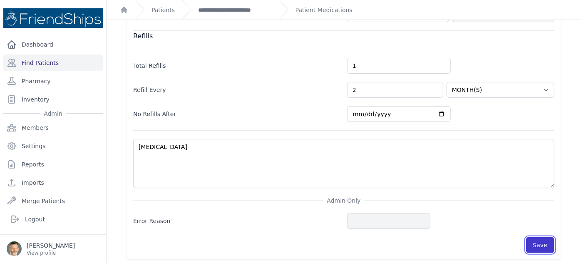
click at [538, 243] on button "Save" at bounding box center [540, 245] width 28 height 16
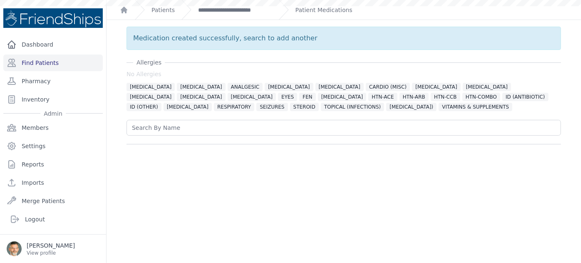
scroll to position [0, 0]
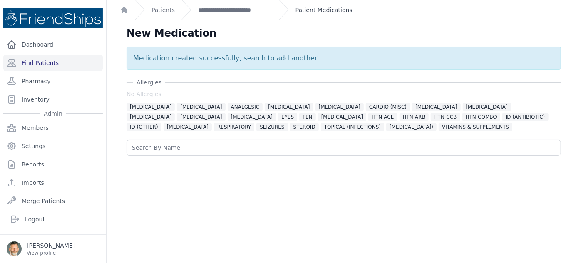
click at [310, 12] on link "Patient Medications" at bounding box center [324, 10] width 57 height 8
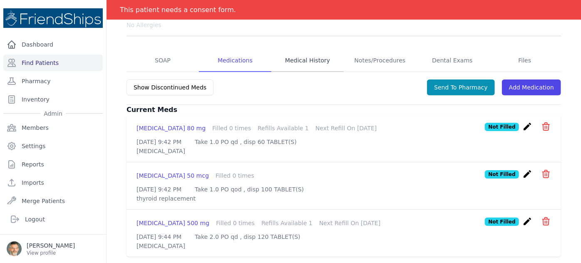
scroll to position [147, 0]
click at [164, 50] on link "SOAP" at bounding box center [163, 61] width 72 height 22
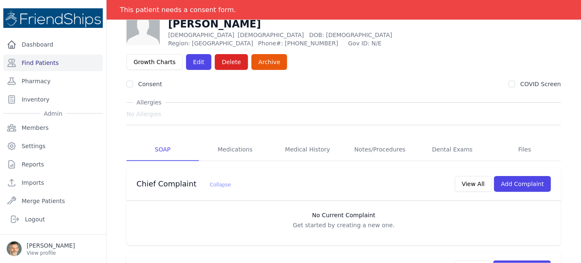
scroll to position [57, 0]
click at [234, 139] on link "Medications" at bounding box center [235, 150] width 72 height 22
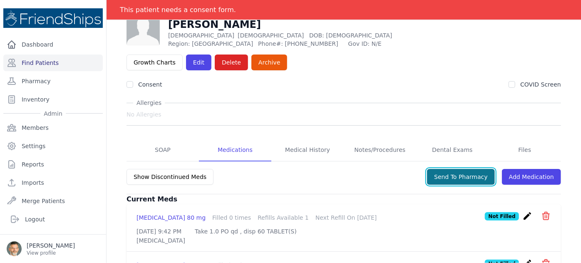
click at [465, 169] on button "Send To Pharmacy" at bounding box center [461, 177] width 68 height 16
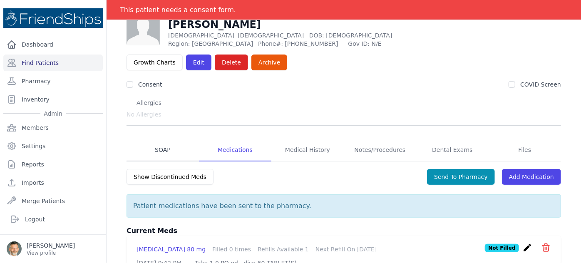
click at [160, 139] on link "SOAP" at bounding box center [163, 150] width 72 height 22
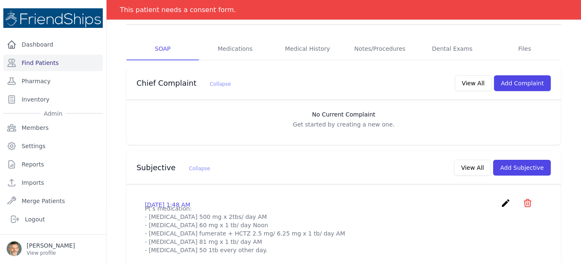
scroll to position [169, 0]
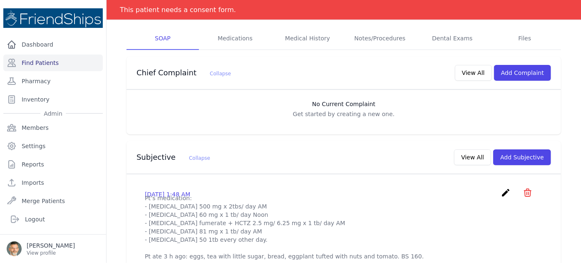
click at [501, 188] on icon "create" at bounding box center [506, 193] width 10 height 10
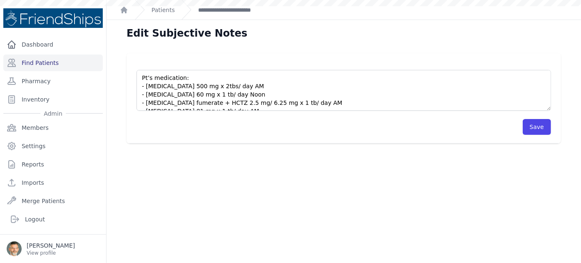
scroll to position [20, 0]
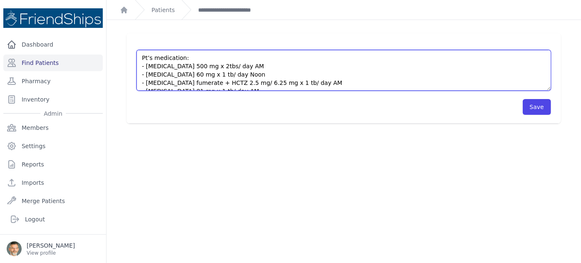
click at [364, 72] on textarea "Pt’s medication: - [MEDICAL_DATA] 500 mg x 2tbs/ day AM - [MEDICAL_DATA] 60 mg …" at bounding box center [344, 70] width 415 height 41
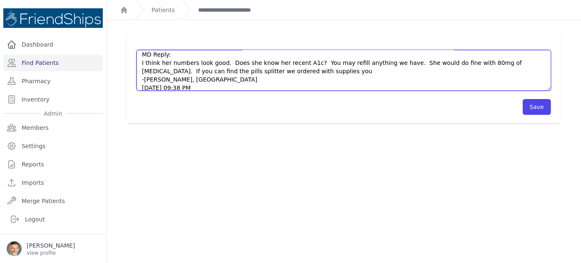
scroll to position [145, 0]
drag, startPoint x: 306, startPoint y: 72, endPoint x: 506, endPoint y: 61, distance: 200.6
click at [506, 61] on textarea "Pt’s medication: - [MEDICAL_DATA] 500 mg x 2tbs/ day AM - [MEDICAL_DATA] 60 mg …" at bounding box center [344, 70] width 415 height 41
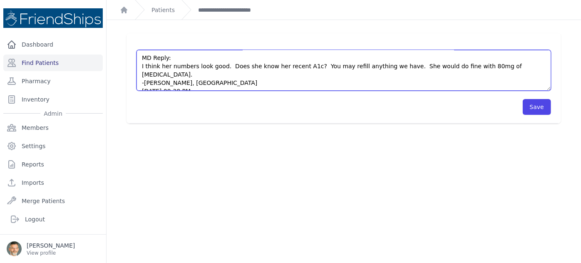
click at [388, 65] on textarea "Pt’s medication: - [MEDICAL_DATA] 500 mg x 2tbs/ day AM - [MEDICAL_DATA] 60 mg …" at bounding box center [344, 70] width 415 height 41
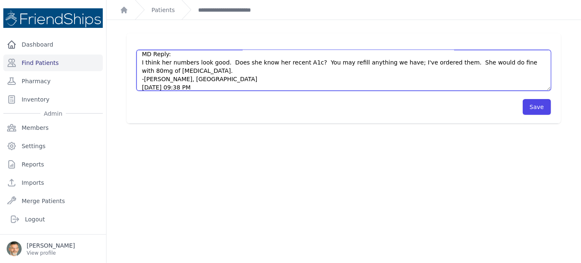
click at [175, 72] on textarea "Pt’s medication: - [MEDICAL_DATA] 500 mg x 2tbs/ day AM - [MEDICAL_DATA] 60 mg …" at bounding box center [344, 70] width 415 height 41
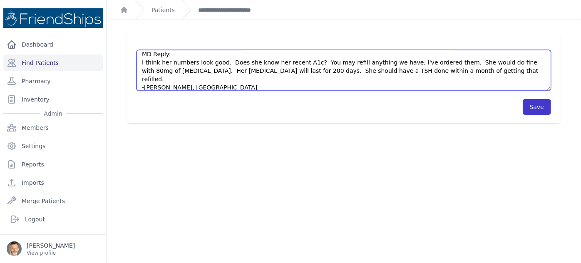
type textarea "Pt’s medication: - [MEDICAL_DATA] 500 mg x 2tbs/ day AM - [MEDICAL_DATA] 60 mg …"
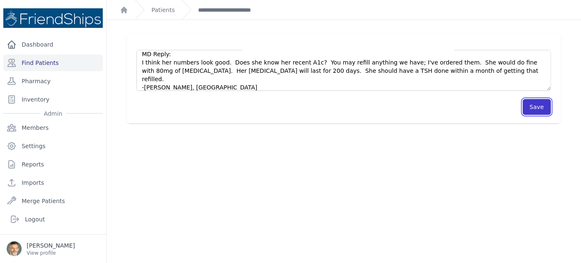
click at [533, 105] on button "Save" at bounding box center [537, 107] width 28 height 16
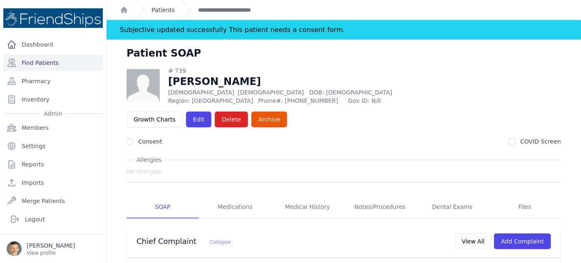
click at [160, 11] on link "Patients" at bounding box center [163, 10] width 23 height 8
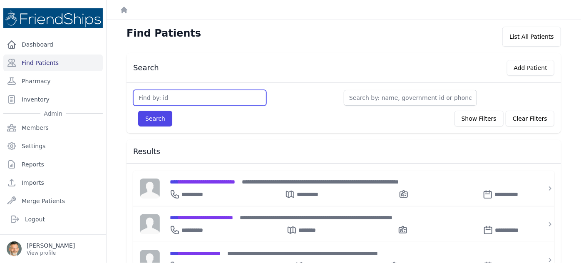
click at [162, 96] on input "text" at bounding box center [199, 98] width 133 height 16
type input "508"
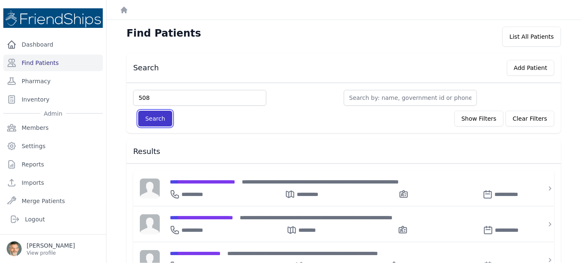
click at [156, 114] on button "Search" at bounding box center [155, 119] width 34 height 16
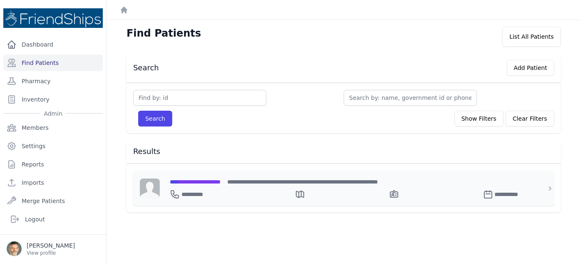
click at [202, 179] on span "**********" at bounding box center [195, 182] width 51 height 6
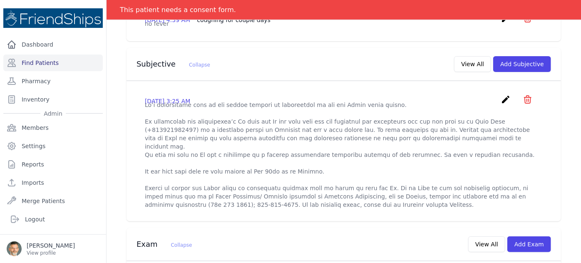
scroll to position [239, 0]
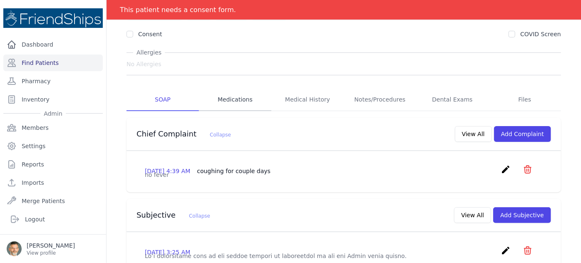
click at [235, 89] on link "Medications" at bounding box center [235, 100] width 72 height 22
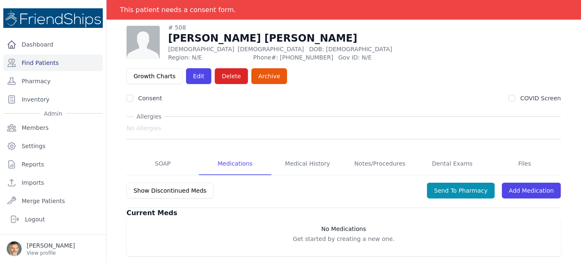
scroll to position [40, 0]
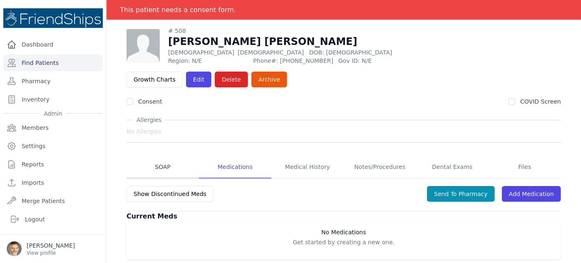
click at [169, 156] on link "SOAP" at bounding box center [163, 167] width 72 height 22
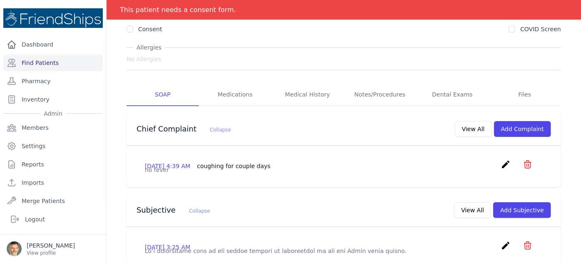
scroll to position [113, 0]
click at [465, 202] on button "View All" at bounding box center [472, 210] width 37 height 16
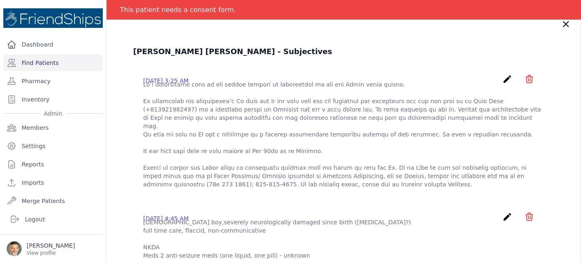
scroll to position [0, 0]
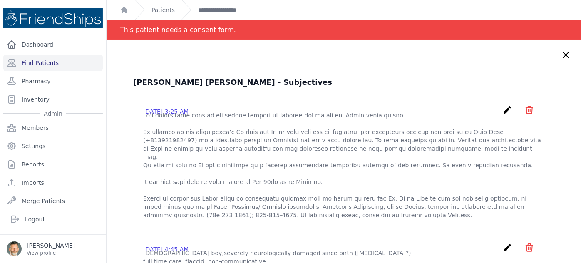
click at [561, 59] on icon at bounding box center [566, 55] width 10 height 10
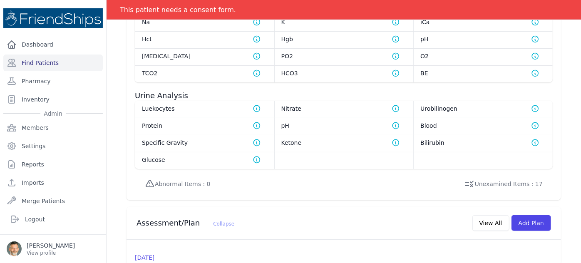
scroll to position [727, 0]
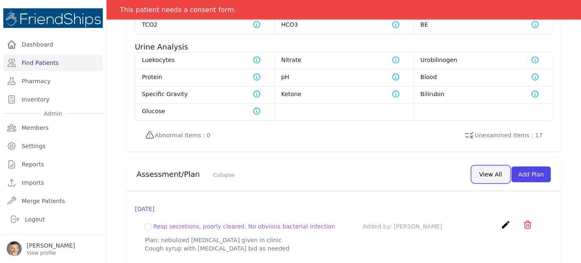
click at [486, 167] on button "View All" at bounding box center [491, 175] width 37 height 16
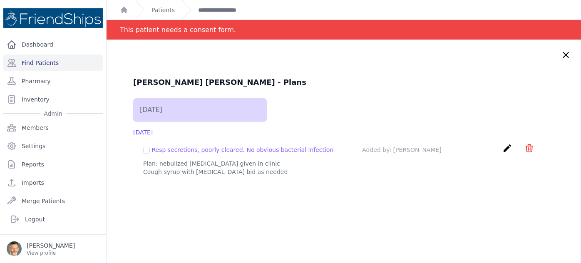
click at [561, 57] on icon at bounding box center [566, 55] width 10 height 10
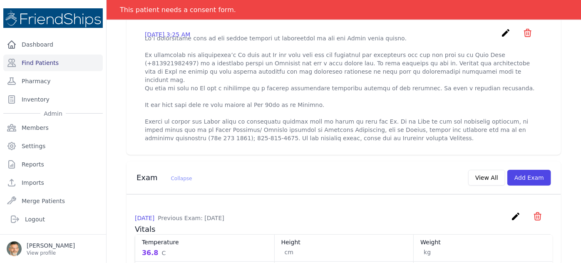
scroll to position [350, 0]
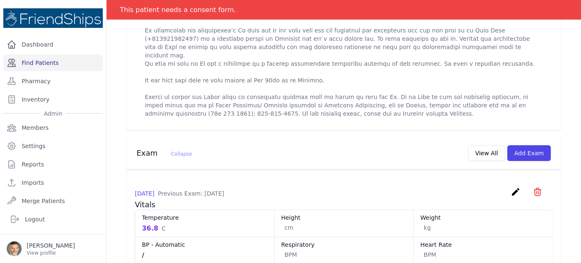
click at [27, 62] on link "Find Patients" at bounding box center [53, 63] width 100 height 17
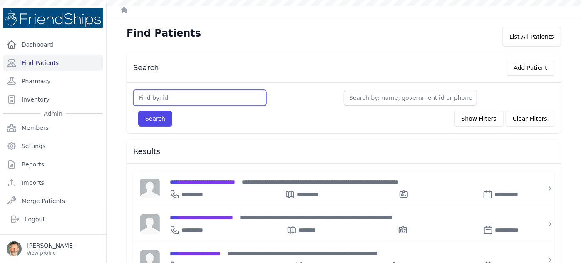
click at [165, 92] on input "text" at bounding box center [199, 98] width 133 height 16
type input "161"
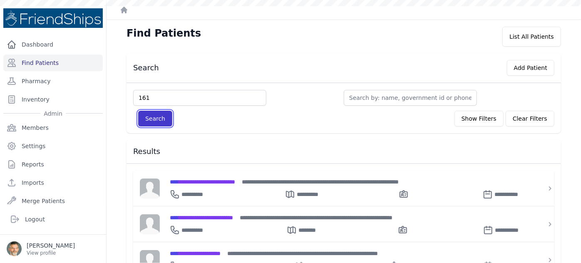
click at [149, 115] on button "Search" at bounding box center [155, 119] width 34 height 16
click at [204, 216] on span "**********" at bounding box center [201, 218] width 63 height 6
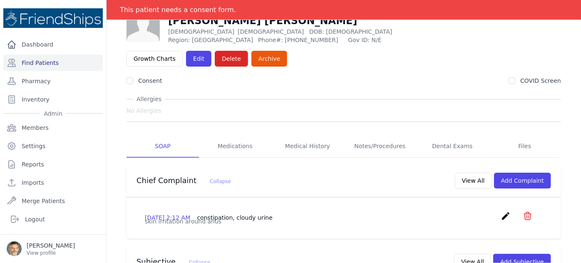
scroll to position [40, 0]
click at [291, 136] on link "Medical History" at bounding box center [307, 147] width 72 height 22
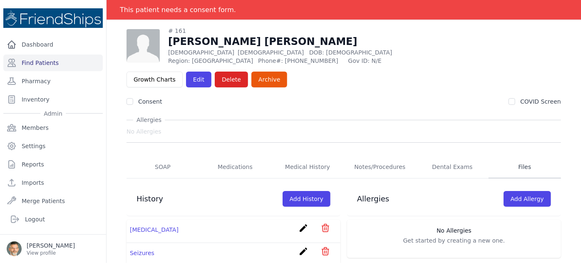
click at [517, 156] on link "Files" at bounding box center [525, 167] width 72 height 22
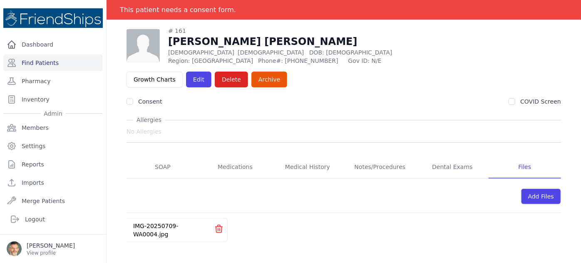
click at [171, 223] on link "IMG-20250709-WA0004.jpg" at bounding box center [155, 230] width 45 height 15
click at [161, 156] on link "SOAP" at bounding box center [163, 167] width 72 height 22
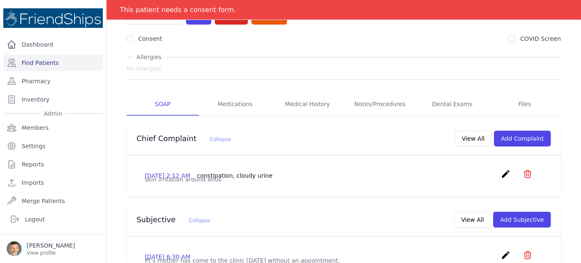
scroll to position [97, 0]
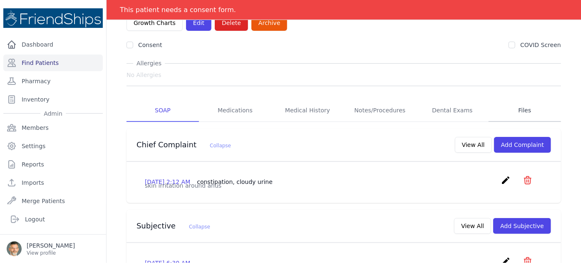
click at [519, 100] on link "Files" at bounding box center [525, 111] width 72 height 22
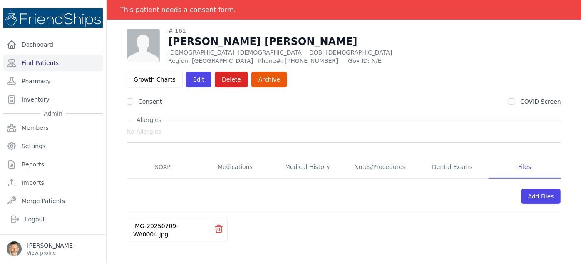
scroll to position [40, 0]
click at [164, 223] on link "IMG-20250709-WA0004.jpg" at bounding box center [155, 230] width 45 height 15
click at [155, 156] on link "SOAP" at bounding box center [163, 167] width 72 height 22
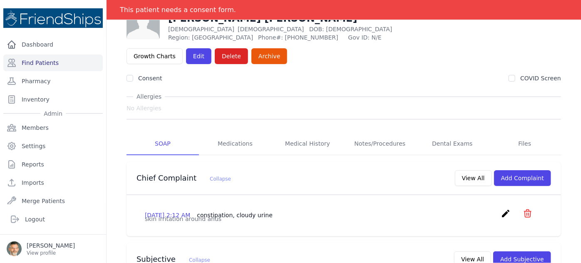
scroll to position [63, 0]
click at [234, 133] on link "Medications" at bounding box center [235, 144] width 72 height 22
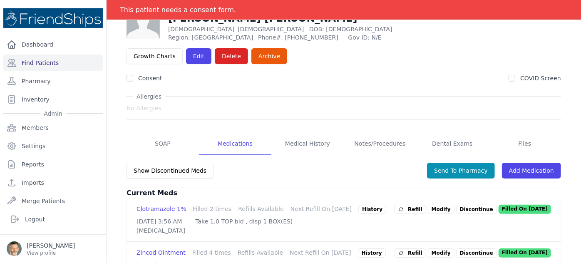
scroll to position [85, 0]
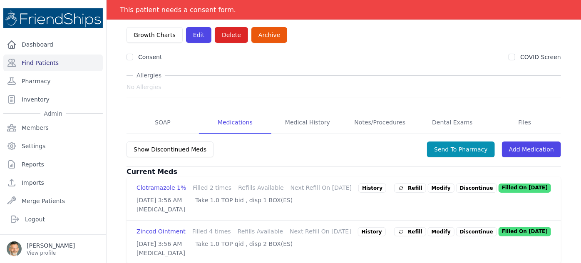
click at [414, 228] on span "Refill" at bounding box center [410, 232] width 25 height 8
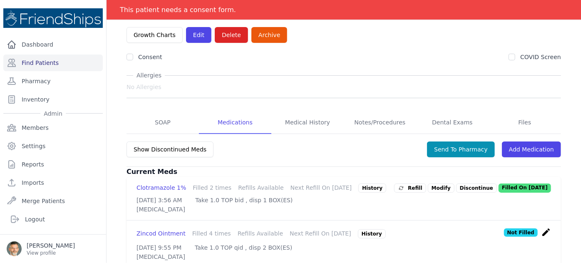
scroll to position [88, 0]
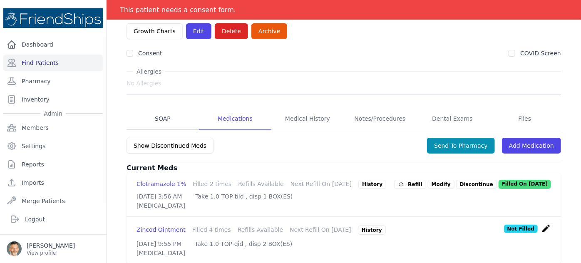
click at [160, 108] on link "SOAP" at bounding box center [163, 119] width 72 height 22
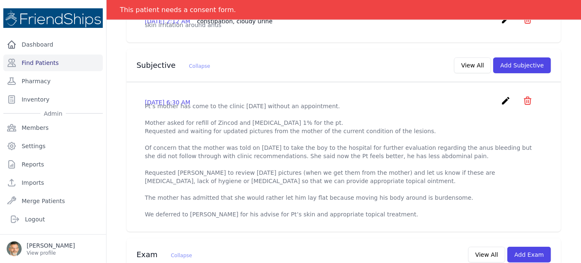
scroll to position [254, 0]
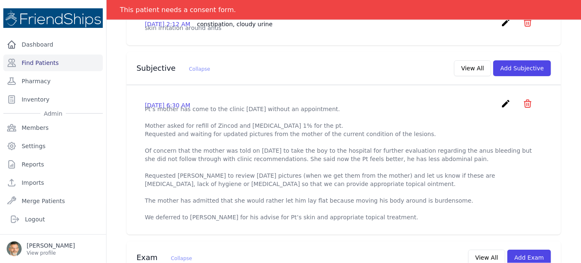
click at [501, 99] on icon "create" at bounding box center [506, 104] width 10 height 10
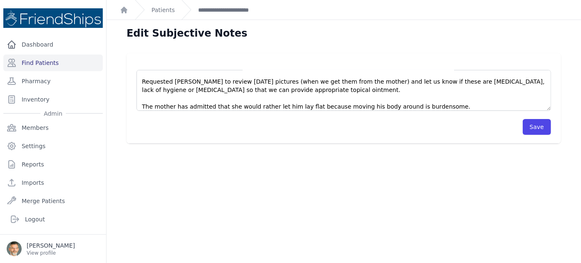
scroll to position [83, 0]
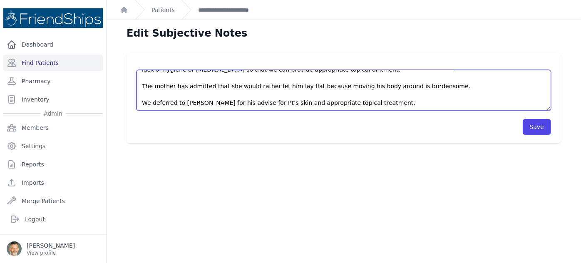
click at [368, 101] on textarea "Pt’s mother has come to the clinic today without an appointment. Mother asked f…" at bounding box center [344, 90] width 415 height 41
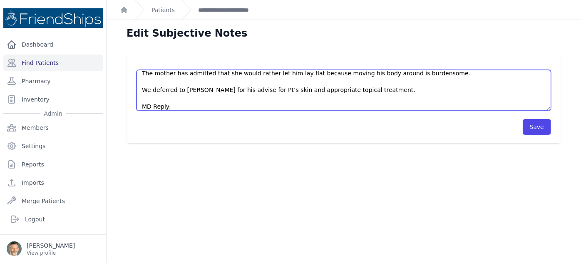
scroll to position [125, 0]
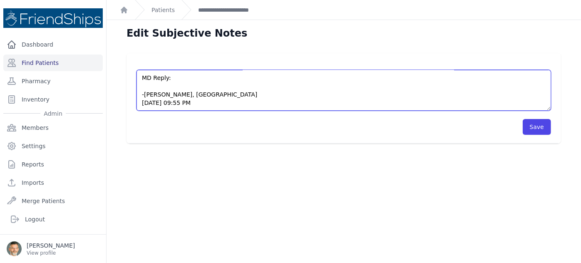
click at [148, 87] on textarea "Pt’s mother has come to the clinic today without an appointment. Mother asked f…" at bounding box center [344, 90] width 415 height 41
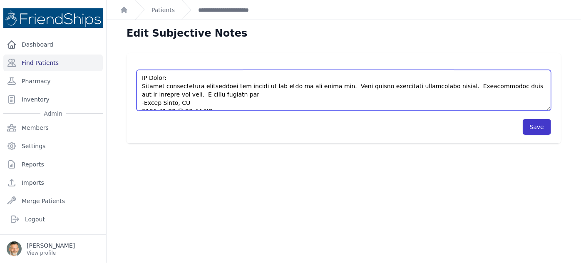
type textarea "Pt’s mother has come to the clinic today without an appointment. Mother asked f…"
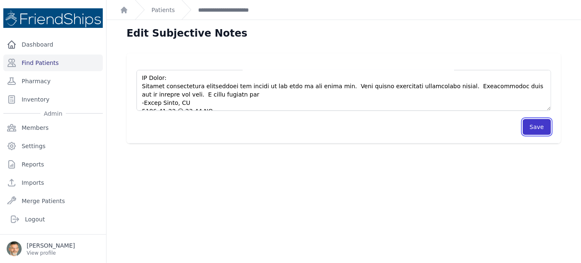
click at [543, 128] on button "Save" at bounding box center [537, 127] width 28 height 16
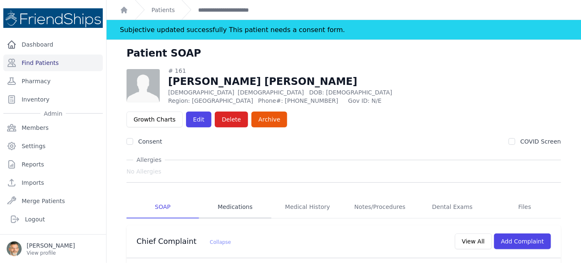
click at [236, 196] on link "Medications" at bounding box center [235, 207] width 72 height 22
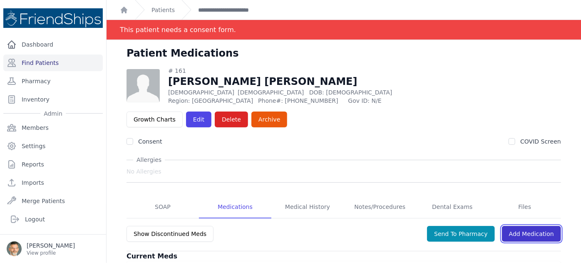
click at [516, 226] on link "Add Medication" at bounding box center [531, 234] width 59 height 16
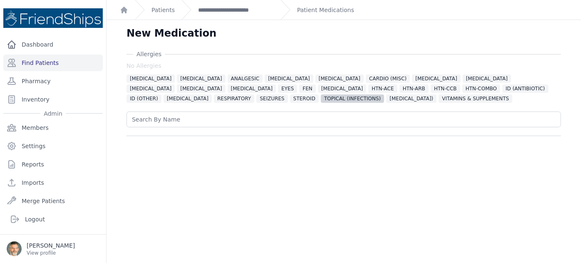
click at [321, 99] on span "TOPICAL (INFECTIONS)" at bounding box center [352, 99] width 63 height 8
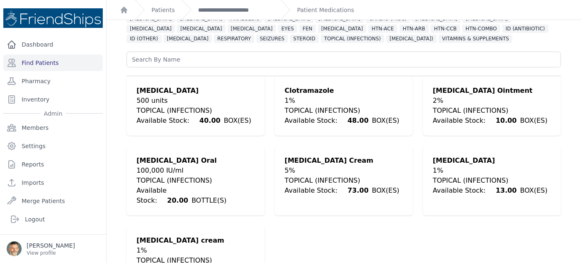
scroll to position [61, 0]
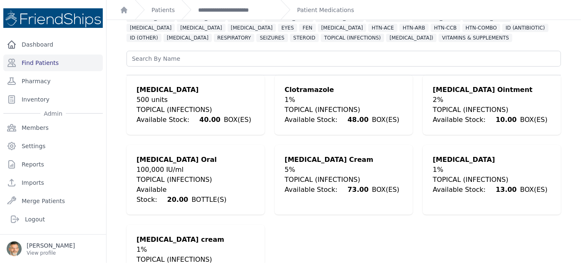
click at [167, 108] on div "TOPICAL (INFECTIONS)" at bounding box center [194, 110] width 115 height 10
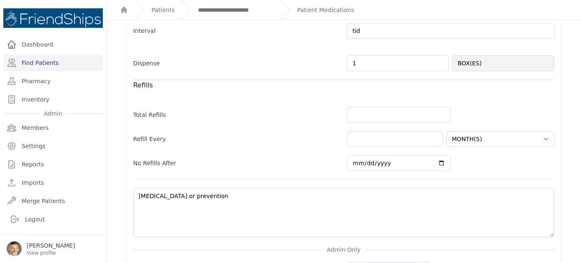
scroll to position [330, 0]
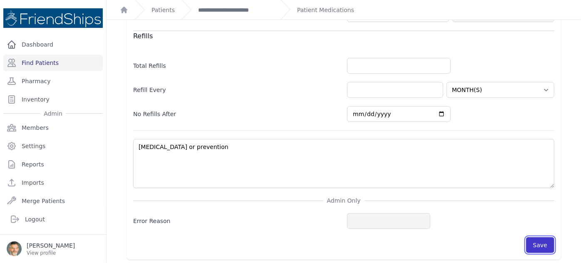
click at [535, 243] on button "Save" at bounding box center [540, 245] width 28 height 16
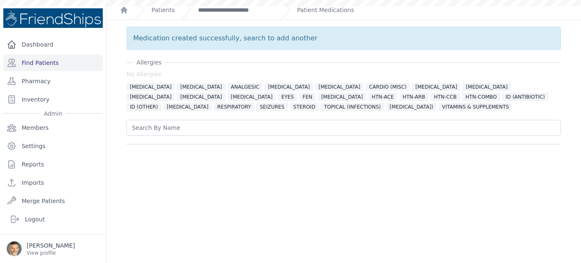
scroll to position [0, 0]
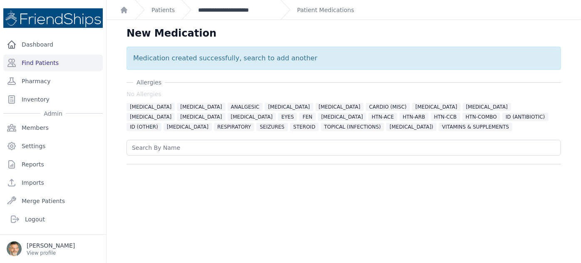
click at [221, 12] on link "**********" at bounding box center [236, 10] width 76 height 8
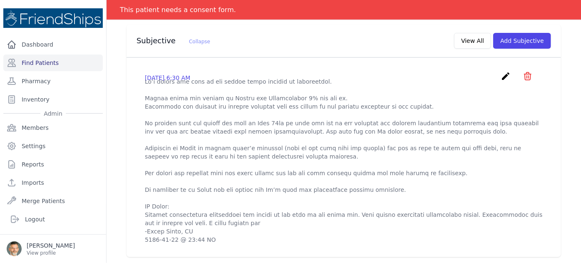
scroll to position [264, 0]
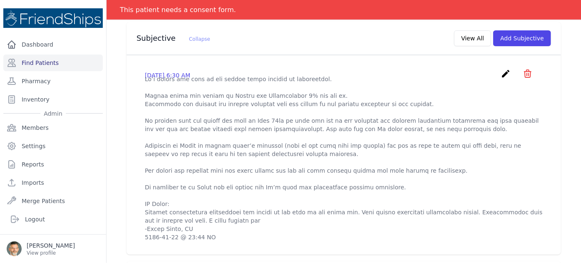
click at [503, 69] on icon "create" at bounding box center [506, 74] width 10 height 10
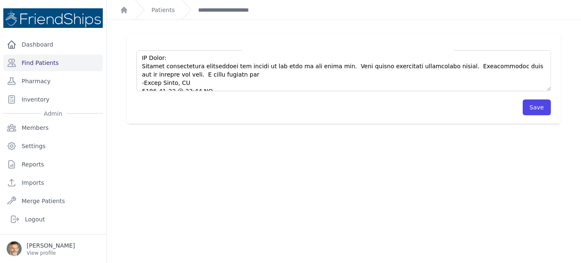
scroll to position [133, 0]
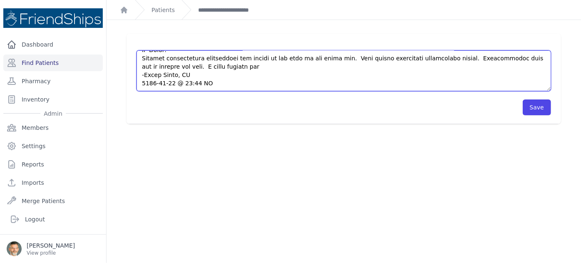
click at [201, 63] on textarea at bounding box center [344, 70] width 415 height 41
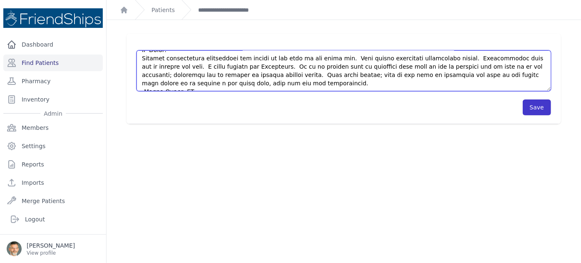
type textarea "Pt’s mother has come to the clinic today without an appointment. Mother asked f…"
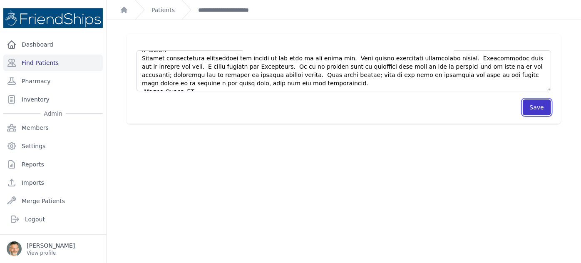
click at [533, 106] on button "Save" at bounding box center [537, 108] width 28 height 16
